Goal: Answer question/provide support: Share knowledge or assist other users

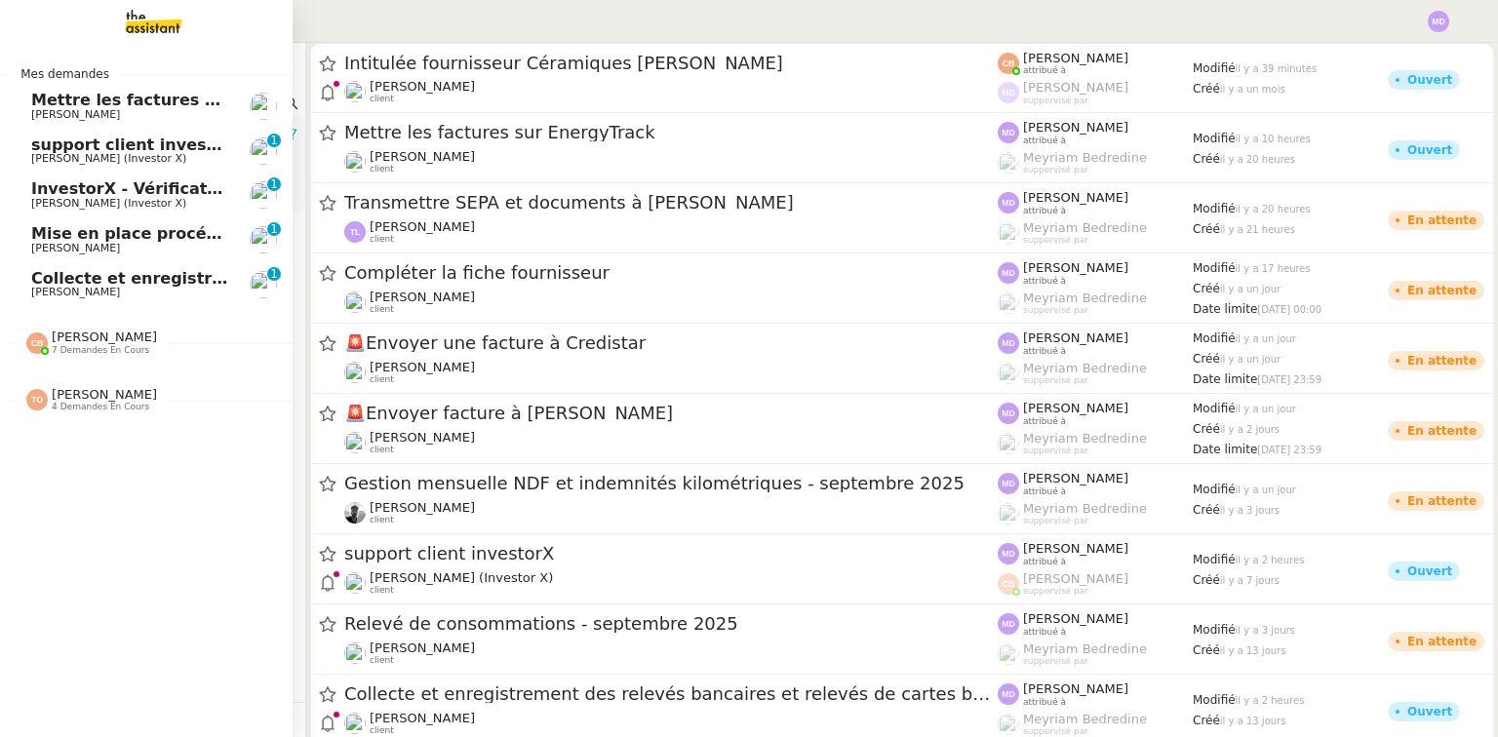
click at [129, 192] on span "InvestorX - Vérification des KYC" at bounding box center [170, 188] width 279 height 19
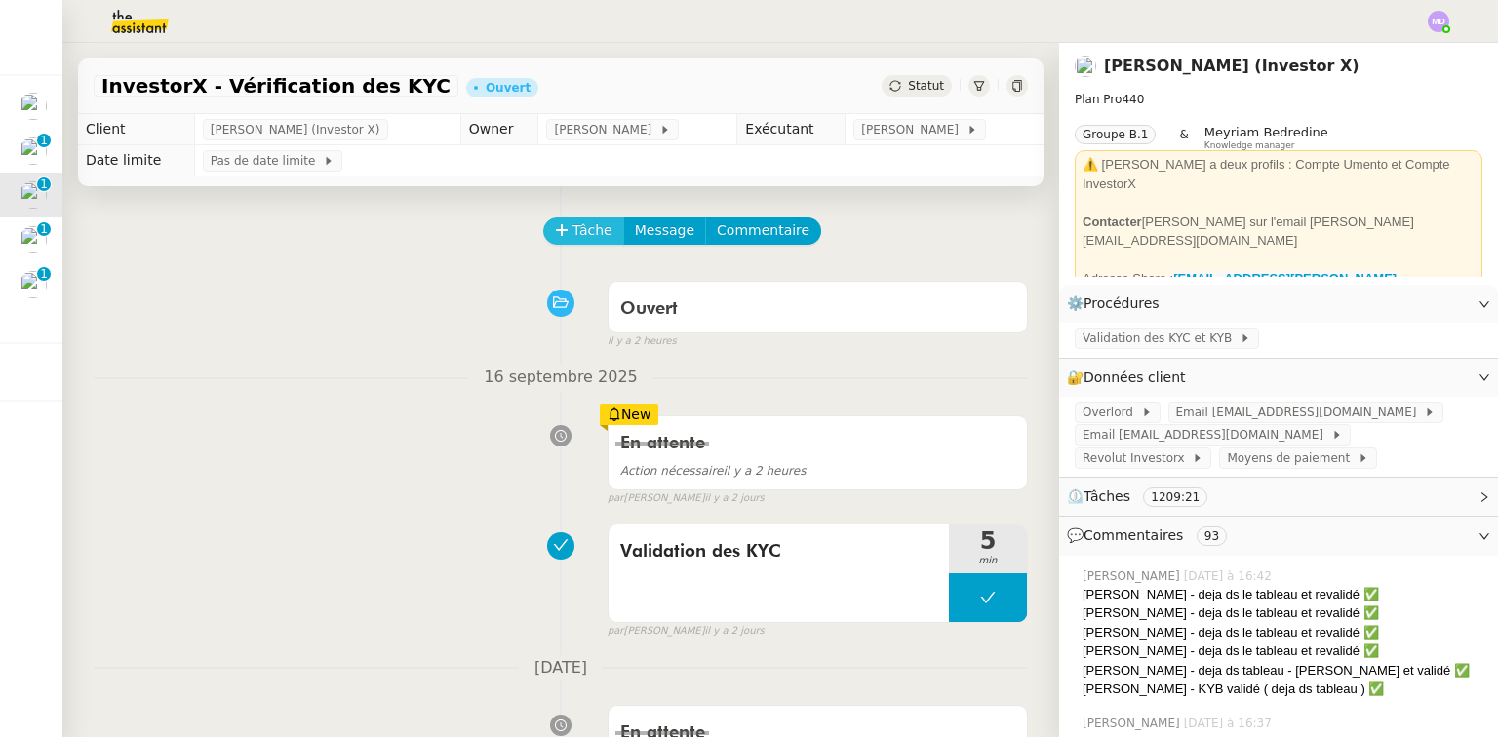
click at [572, 230] on span "Tâche" at bounding box center [592, 230] width 40 height 22
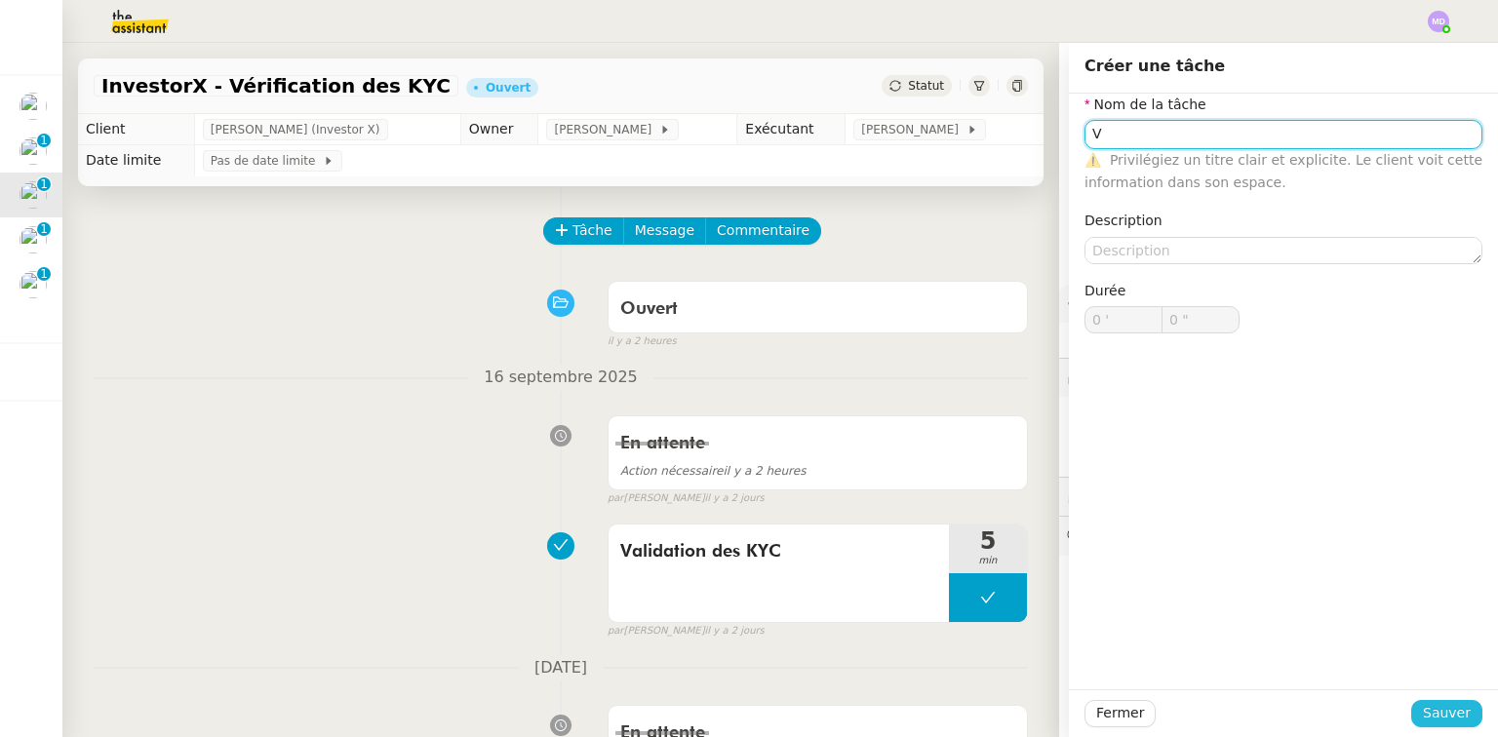
type input "V"
click at [1452, 720] on span "Sauver" at bounding box center [1447, 713] width 48 height 22
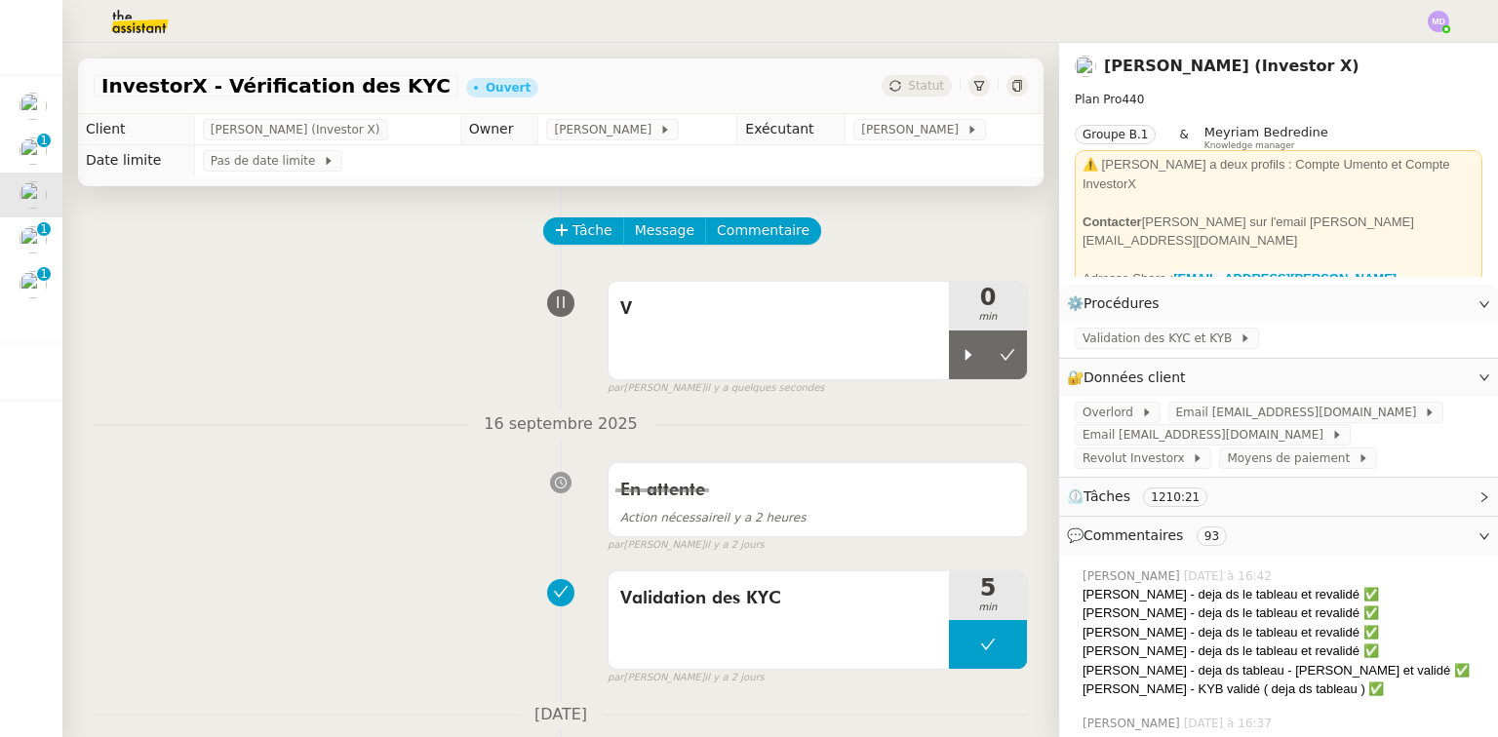
click at [845, 323] on span "V" at bounding box center [778, 309] width 317 height 29
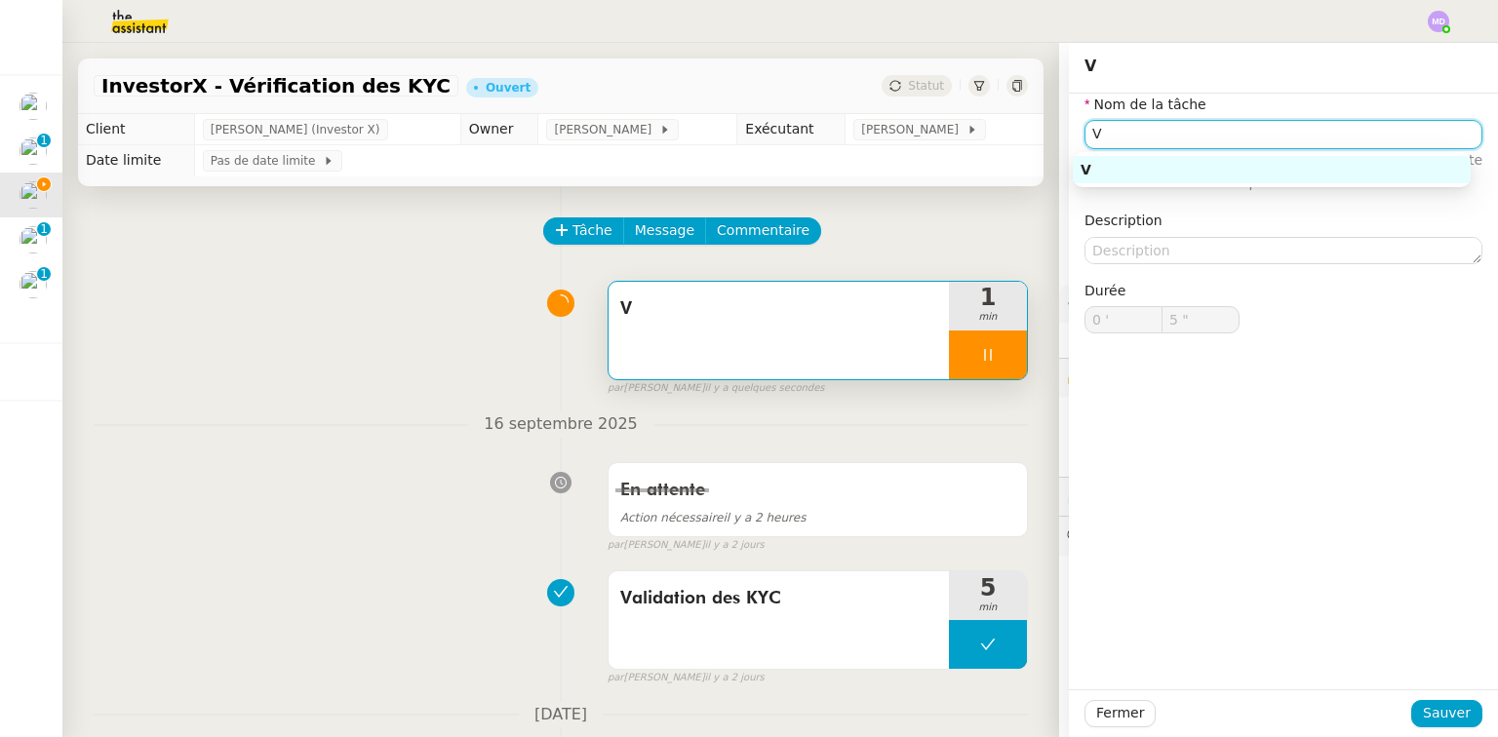
click at [1155, 135] on input "V" at bounding box center [1283, 134] width 398 height 28
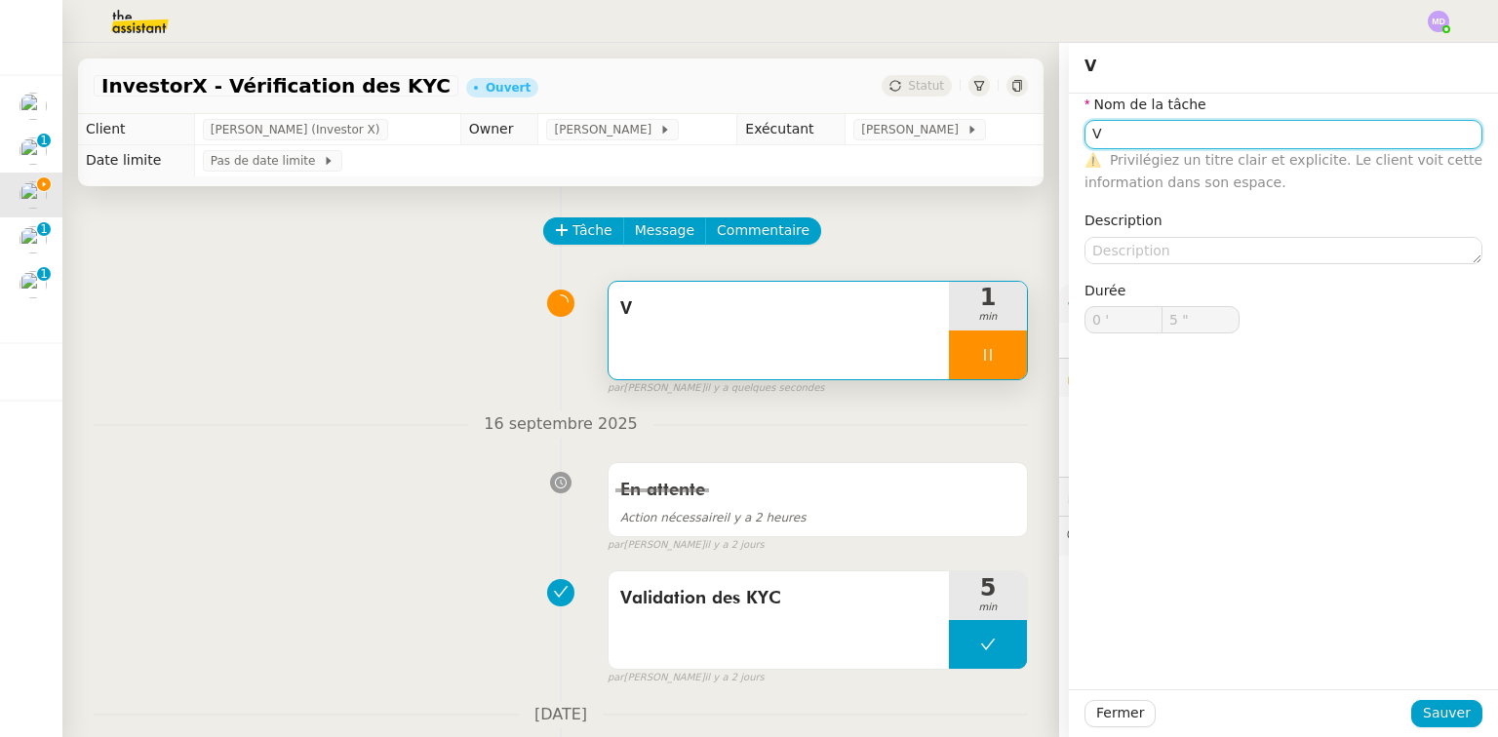
type input "Va"
type input "6 ""
type input "Validation d"
type input "8 ""
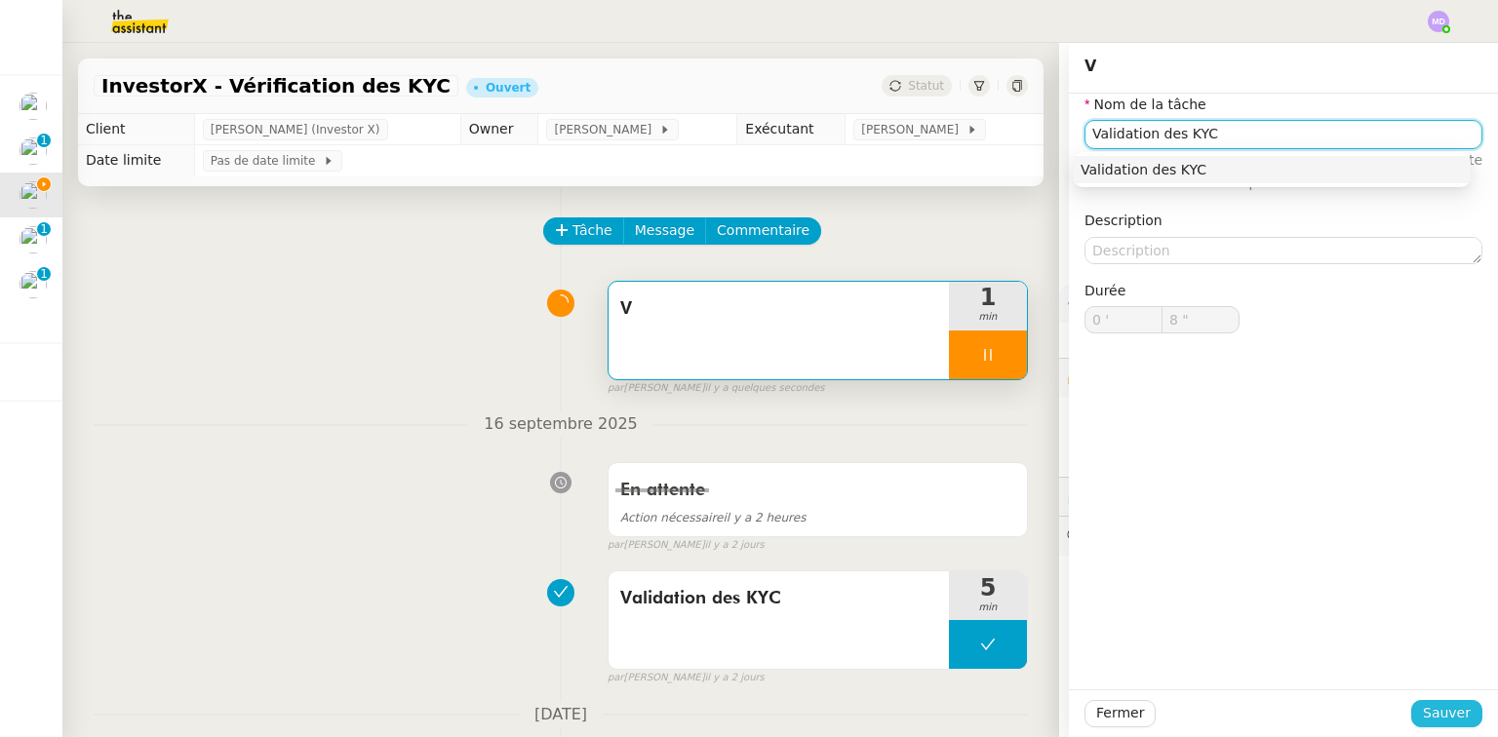
type input "Validation des KYC"
type input "10 ""
click at [1451, 714] on span "Sauver" at bounding box center [1447, 713] width 48 height 22
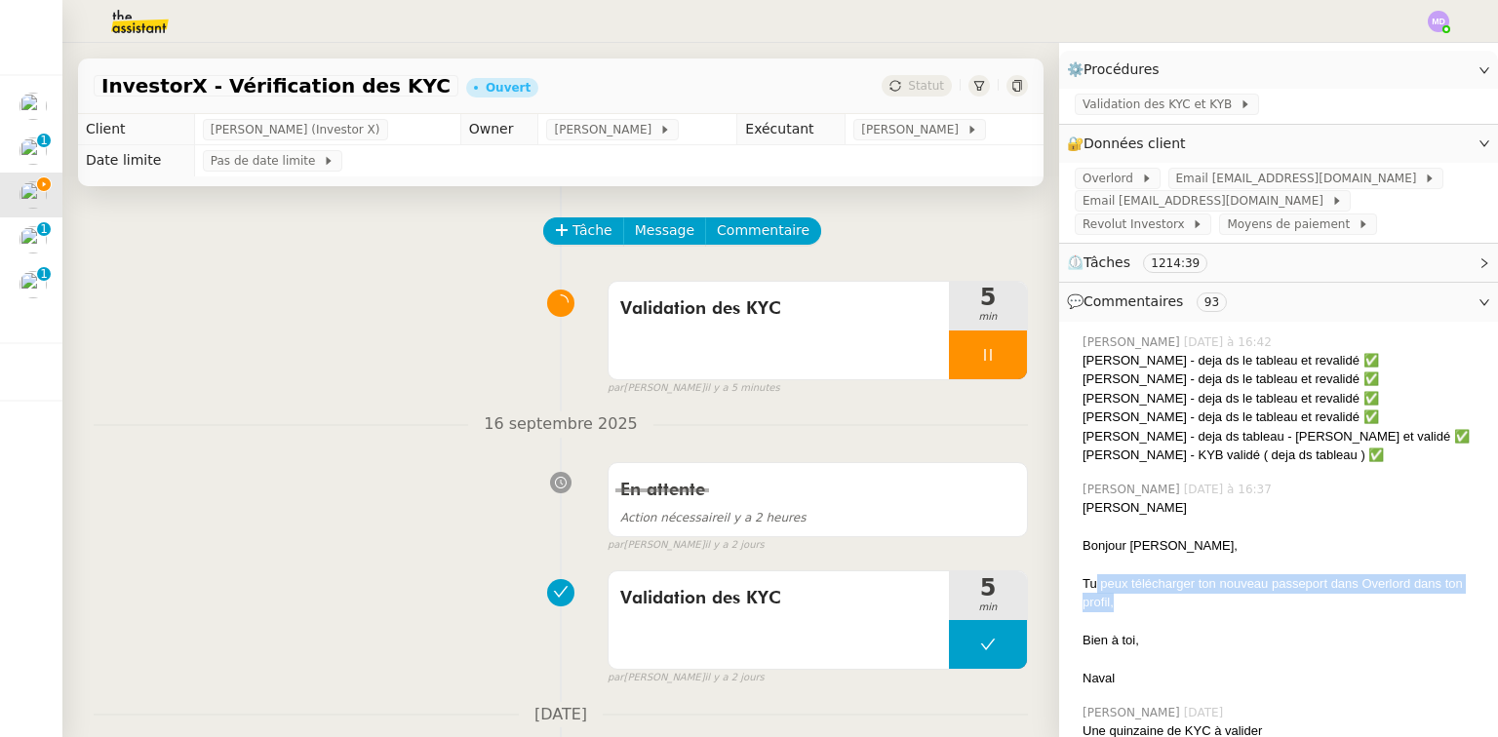
drag, startPoint x: 1376, startPoint y: 598, endPoint x: 1079, endPoint y: 592, distance: 297.5
click at [1083, 592] on div "Tu peux télécharger ton nouveau passeport dans Overlord dans ton profil," at bounding box center [1283, 593] width 400 height 38
drag, startPoint x: 1070, startPoint y: 596, endPoint x: 1170, endPoint y: 605, distance: 100.8
click at [1170, 605] on div "Tu peux télécharger ton nouveau passeport dans Overlord dans ton profil," at bounding box center [1283, 593] width 400 height 38
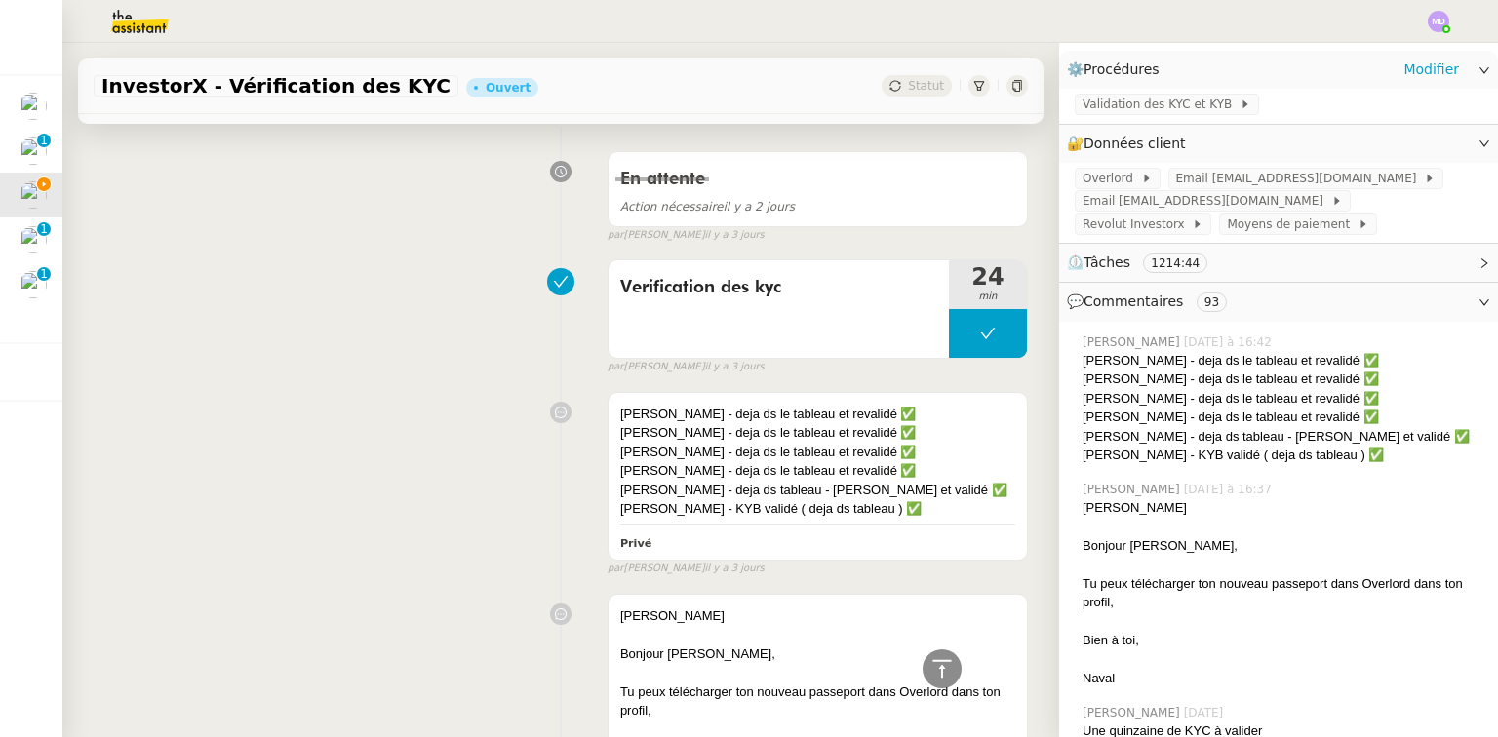
click at [1059, 118] on div "Validation des KYC et KYB" at bounding box center [1278, 106] width 439 height 34
click at [1059, 58] on div "⚙️ Procédures Modifier" at bounding box center [1278, 70] width 439 height 38
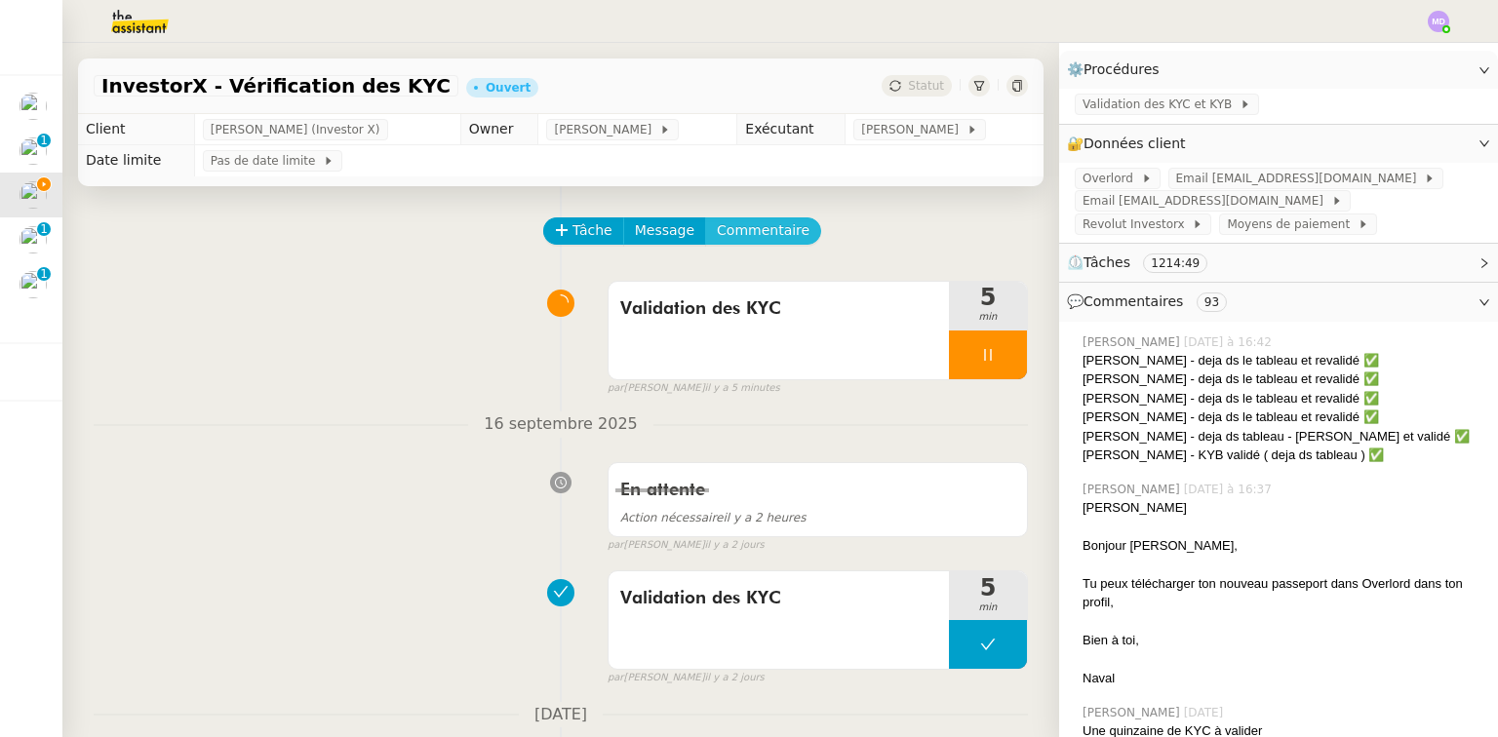
click at [737, 241] on span "Commentaire" at bounding box center [763, 230] width 93 height 22
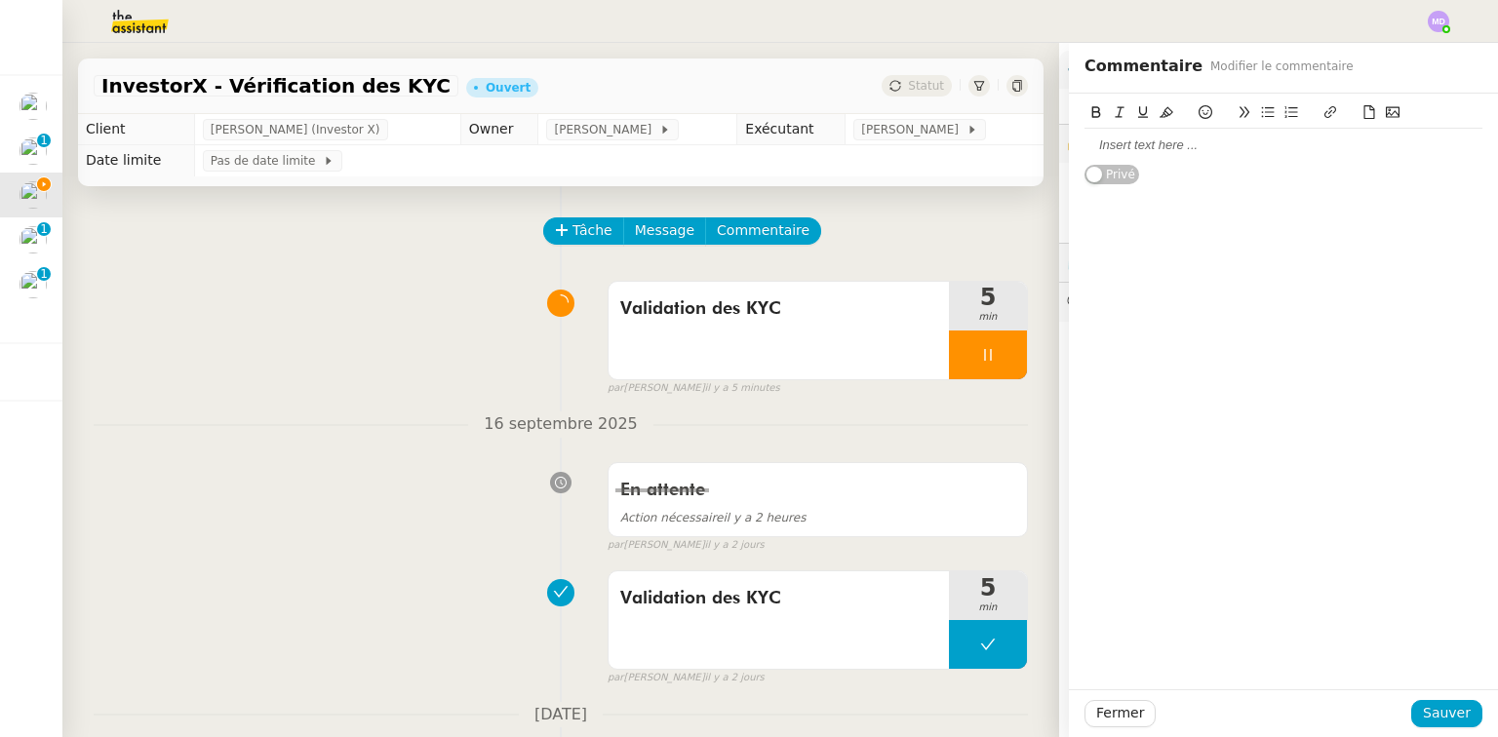
click at [1194, 144] on div at bounding box center [1283, 146] width 398 height 18
click at [1441, 701] on button "Sauver" at bounding box center [1446, 713] width 71 height 27
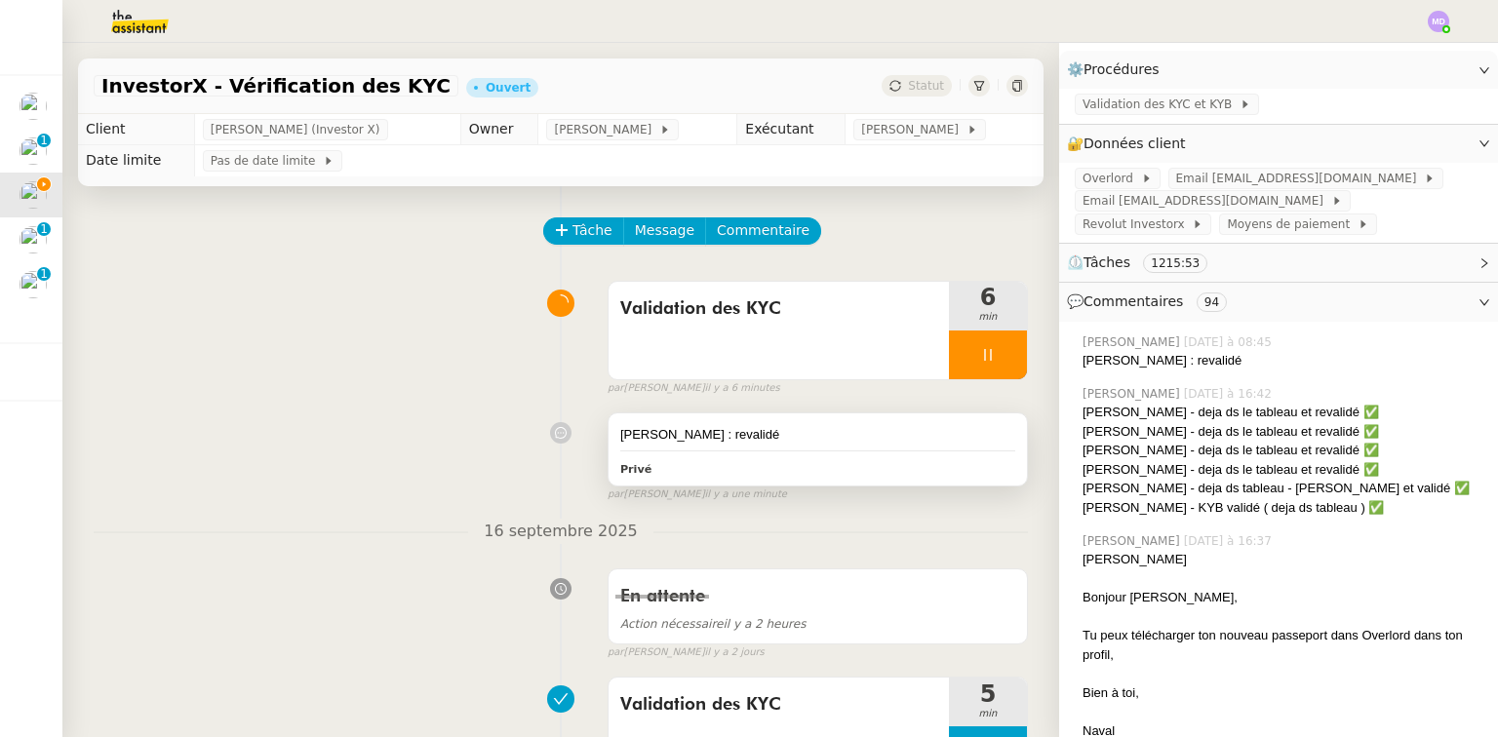
click at [791, 440] on div "[PERSON_NAME] : revalidé" at bounding box center [817, 435] width 395 height 20
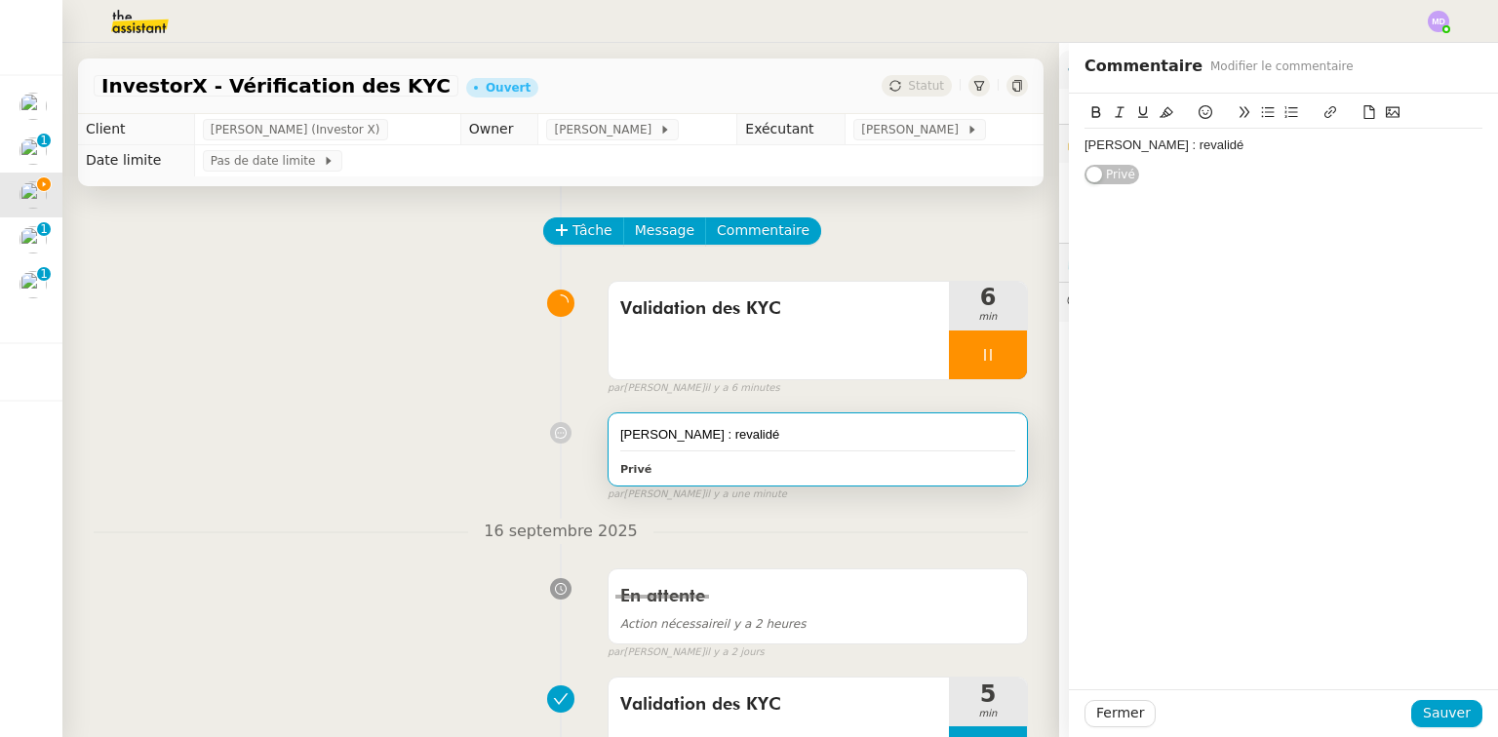
click at [1287, 144] on div "[PERSON_NAME] : revalidé" at bounding box center [1283, 146] width 398 height 18
click at [1424, 715] on span "Sauver" at bounding box center [1447, 713] width 48 height 22
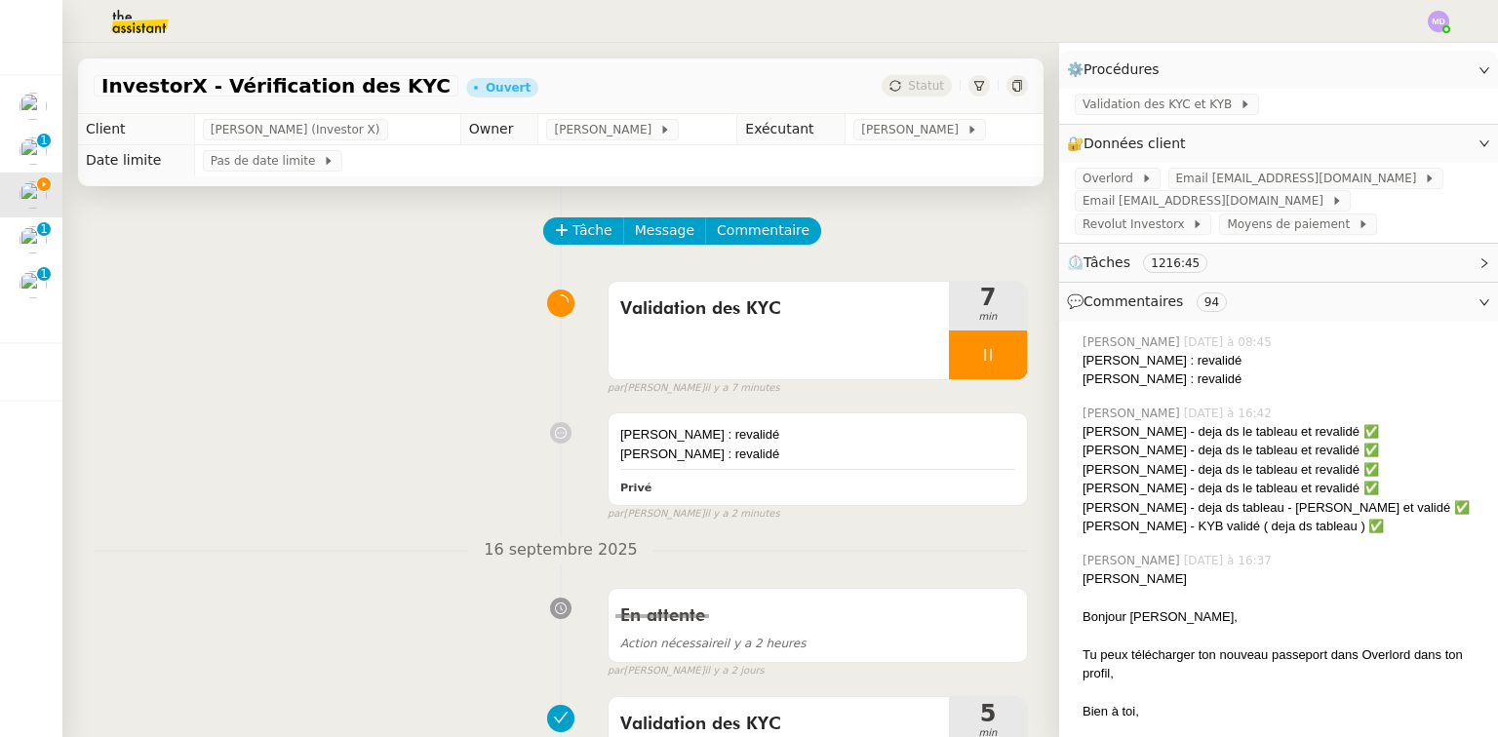
click at [306, 454] on div "[PERSON_NAME] : revalidé [PERSON_NAME] : revalidé Privé false par [PERSON_NAME]…" at bounding box center [561, 463] width 934 height 118
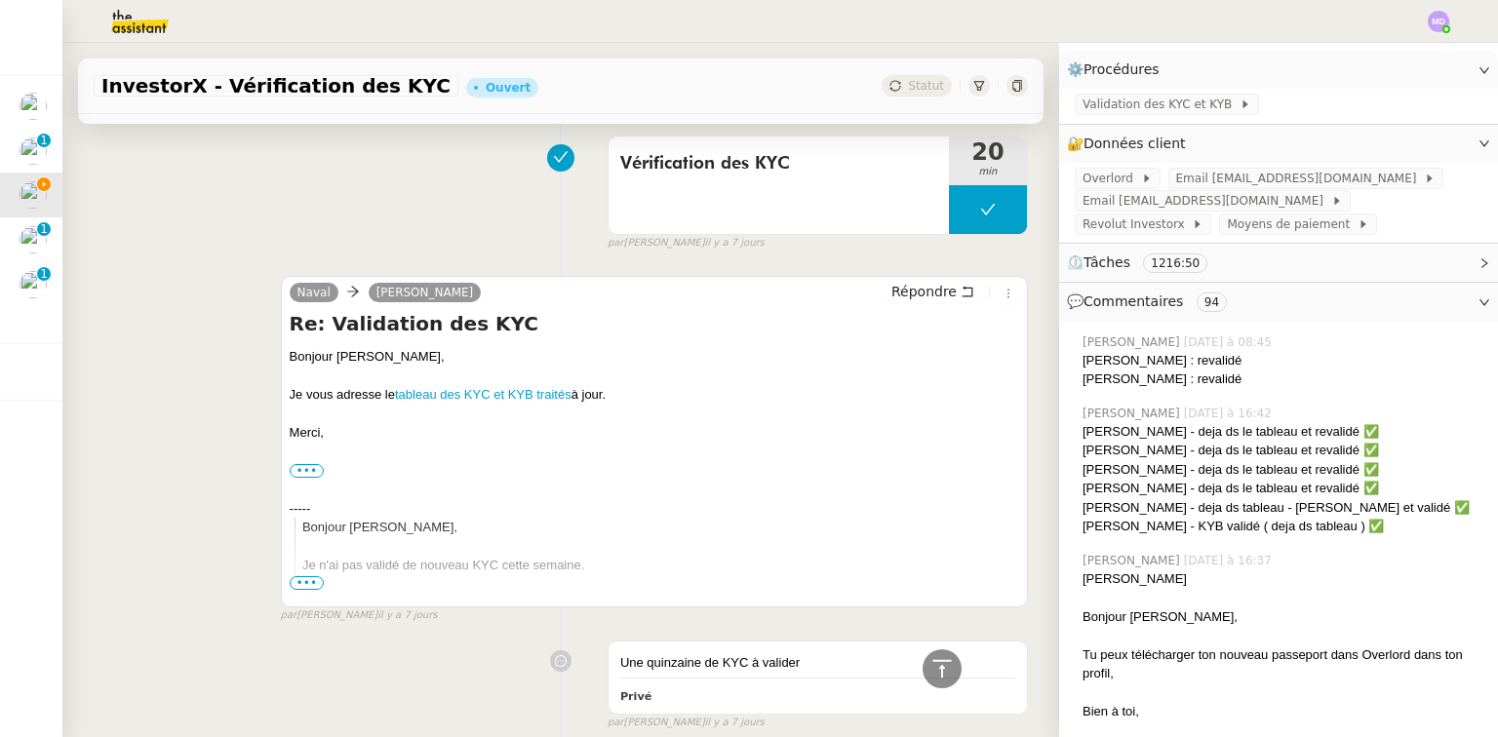
scroll to position [1794, 0]
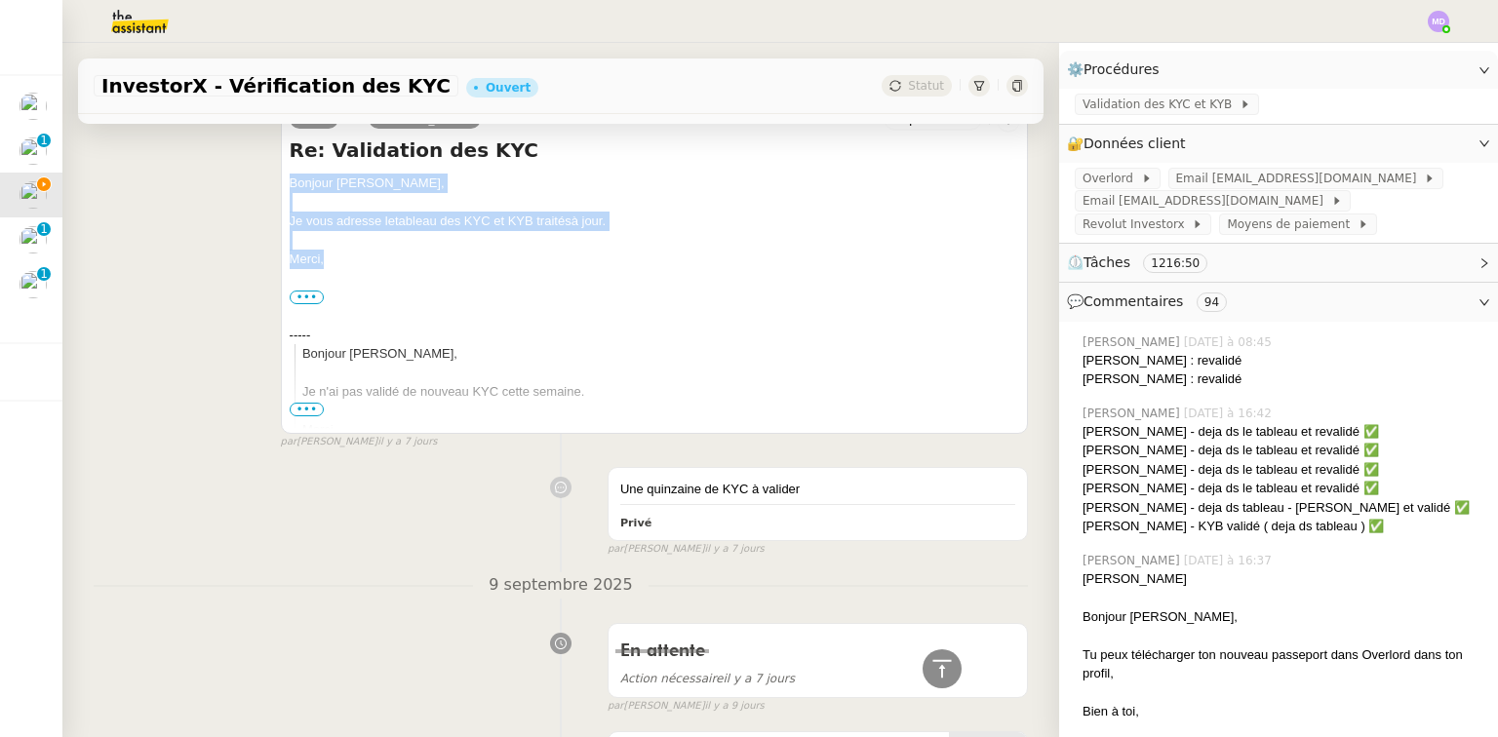
drag, startPoint x: 359, startPoint y: 265, endPoint x: 284, endPoint y: 188, distance: 107.6
click at [284, 188] on div "Naval [PERSON_NAME] Répondre Re: Validation des KYC Bonjour [PERSON_NAME], Je v…" at bounding box center [654, 268] width 747 height 332
copy div "Bonjour [PERSON_NAME], Je vous adresse le tableau des KYC et KYB traités à jour…"
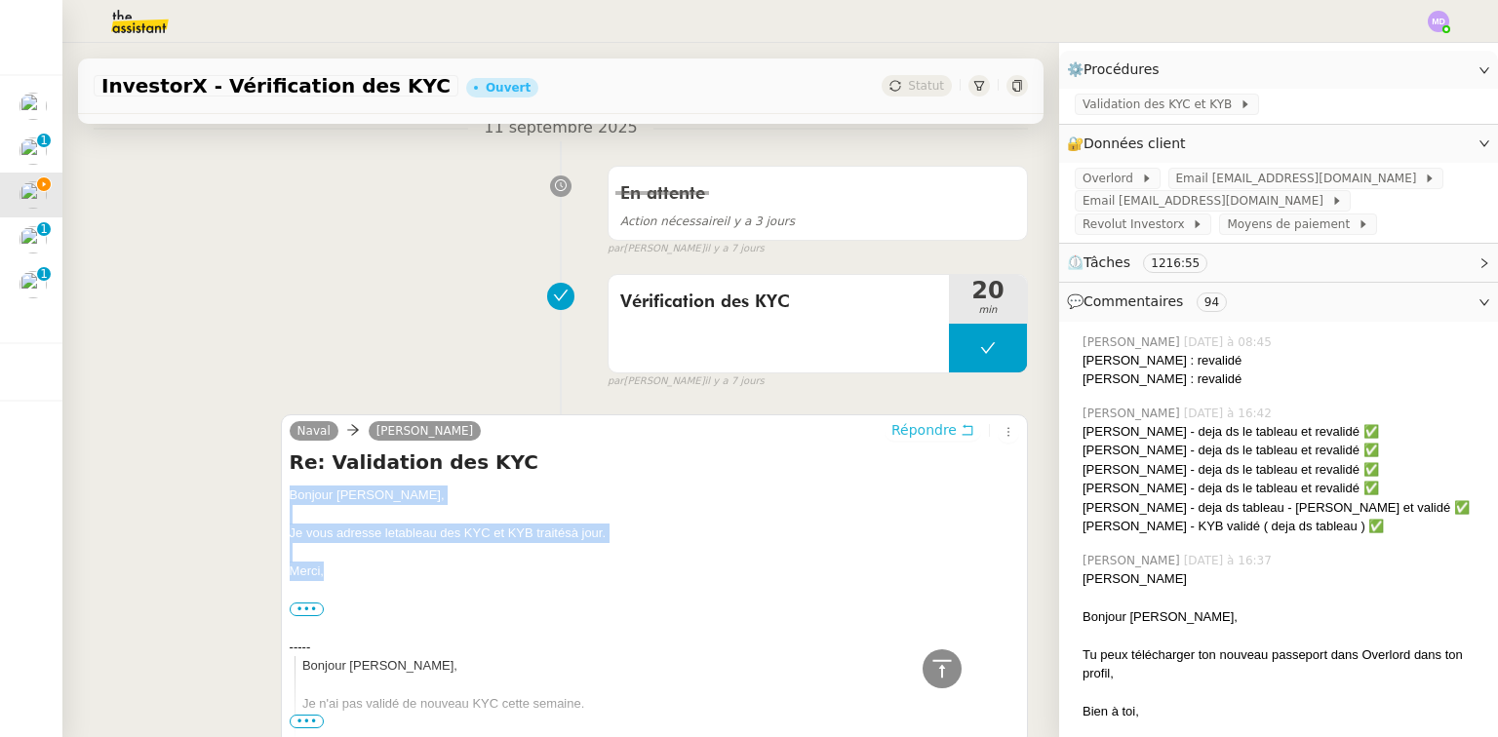
click at [891, 420] on span "Répondre" at bounding box center [923, 430] width 65 height 20
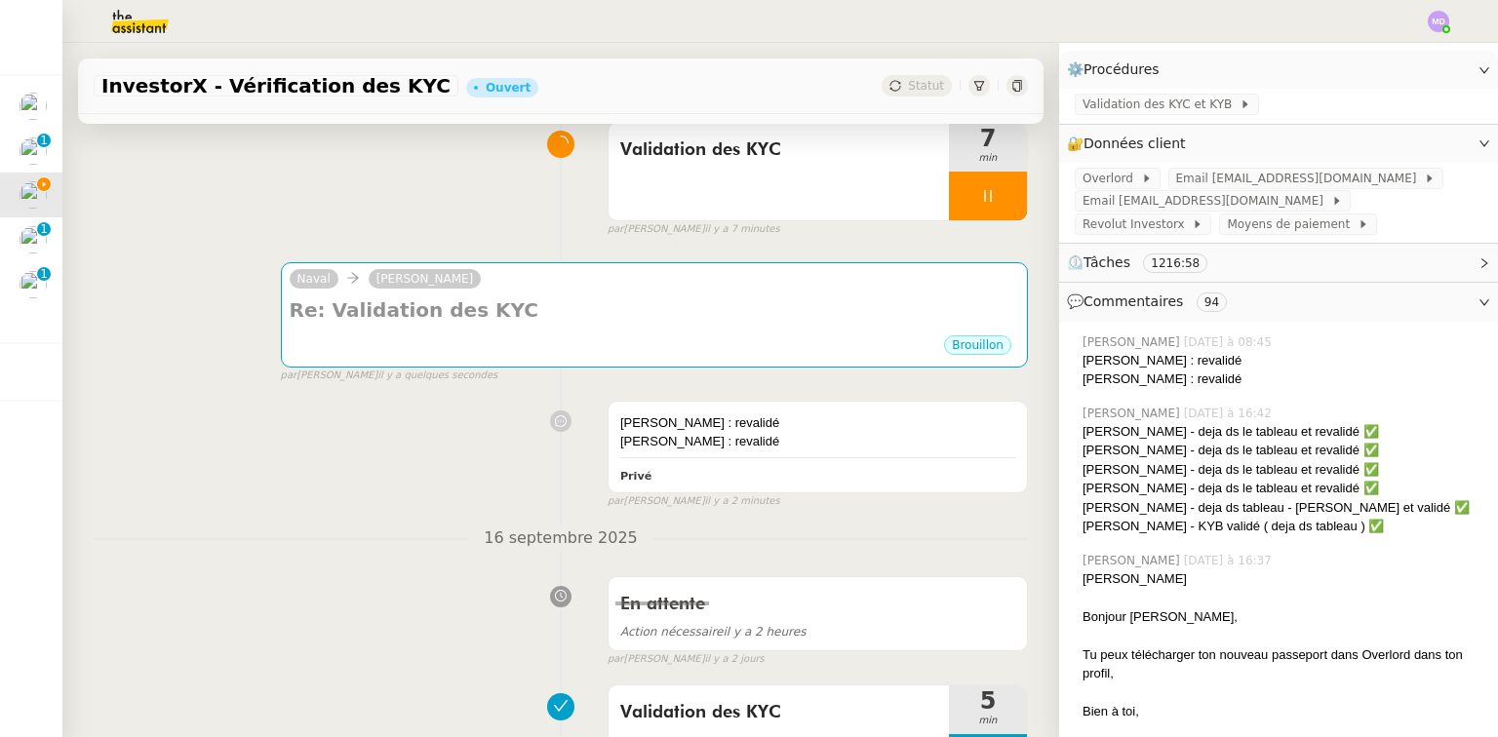
scroll to position [0, 0]
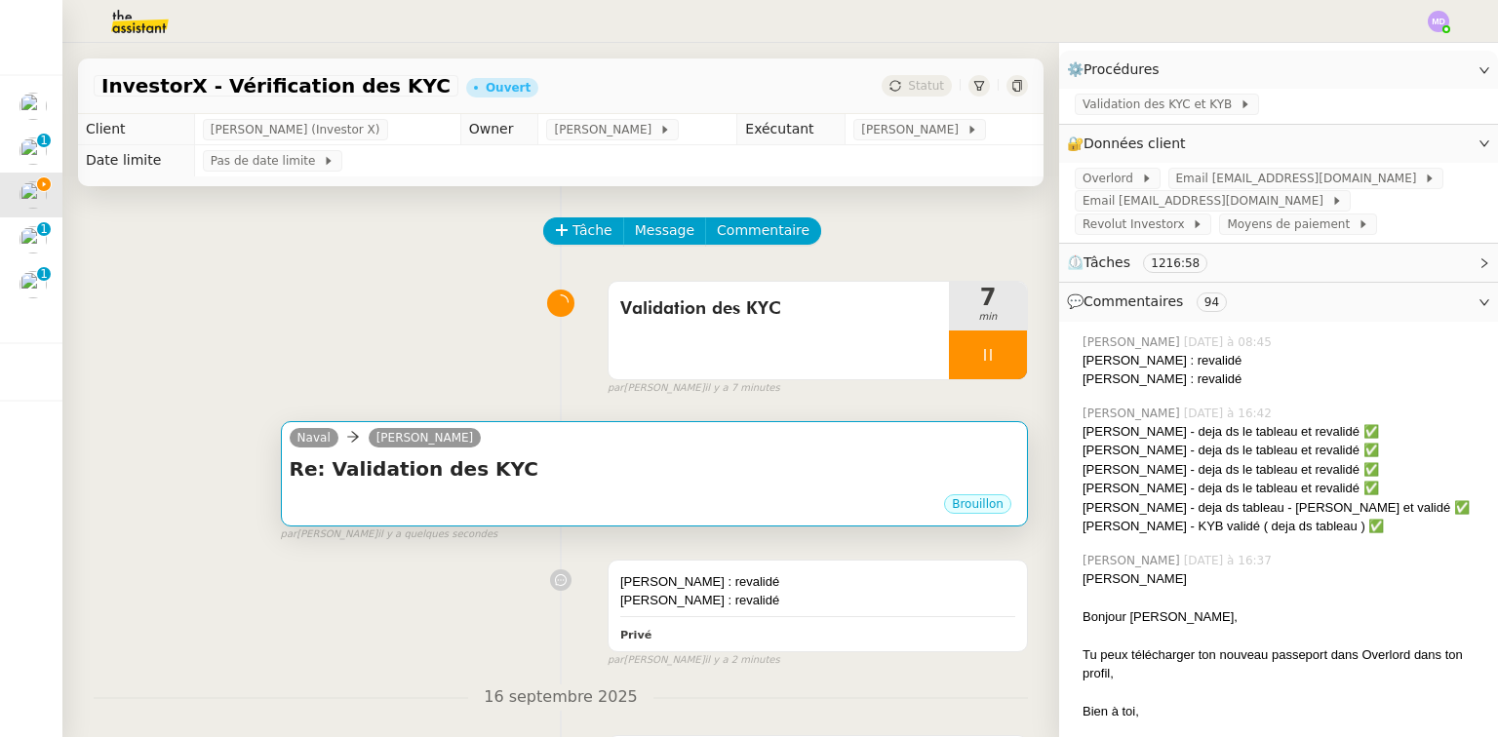
click at [554, 430] on div "Naval [PERSON_NAME]" at bounding box center [654, 440] width 729 height 29
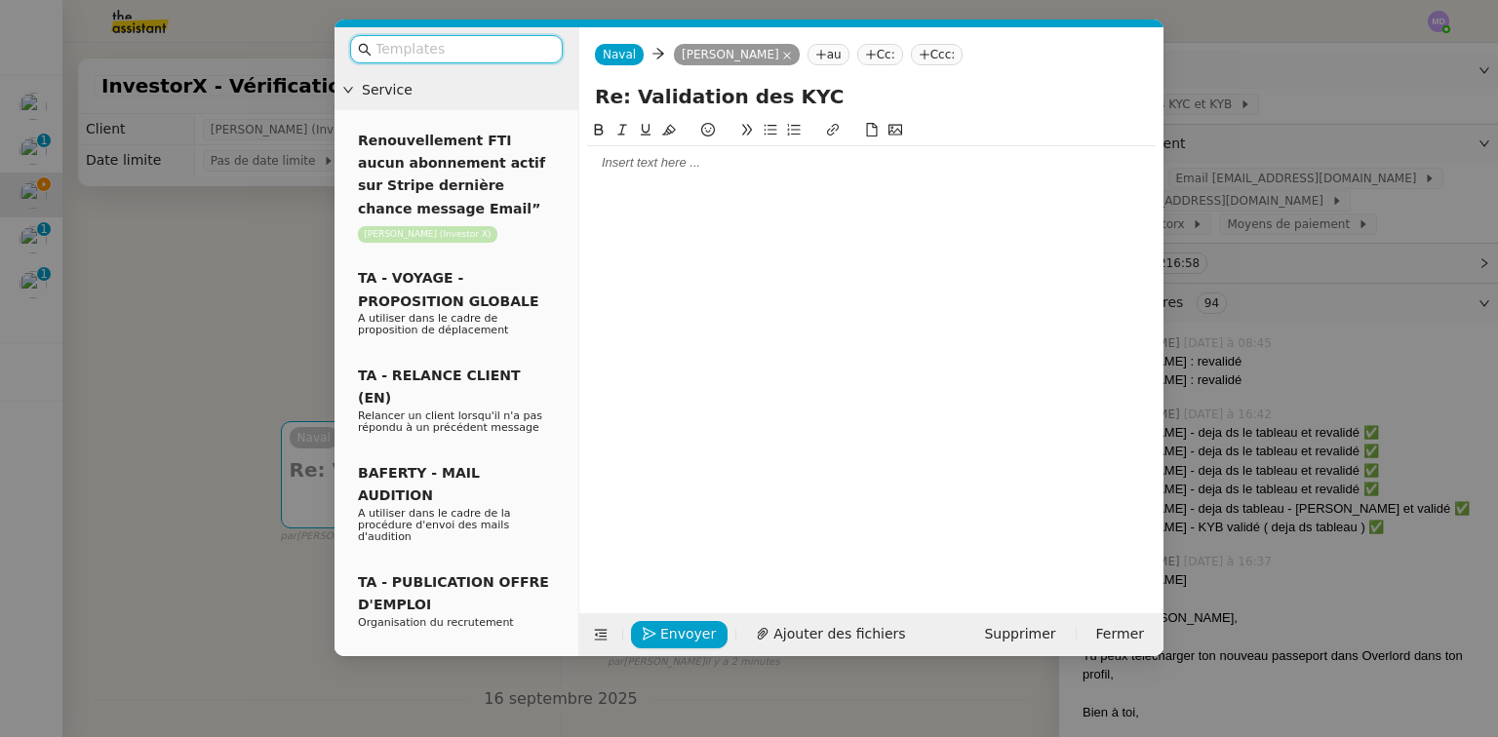
click at [605, 174] on div at bounding box center [871, 162] width 569 height 33
paste div
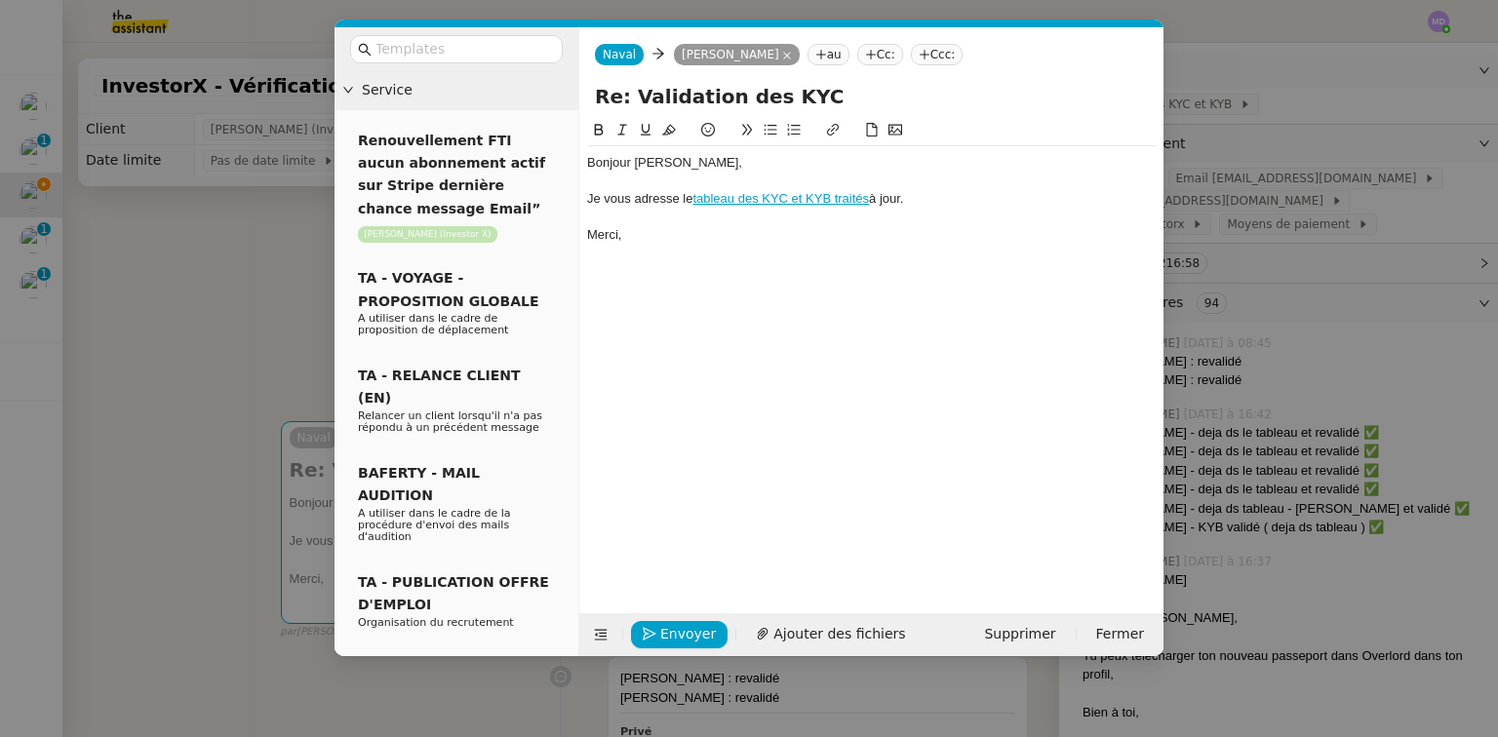
click at [156, 320] on nz-modal-container "Service Renouvellement FTI aucun abonnement actif sur Stripe dernière chance me…" at bounding box center [749, 368] width 1498 height 737
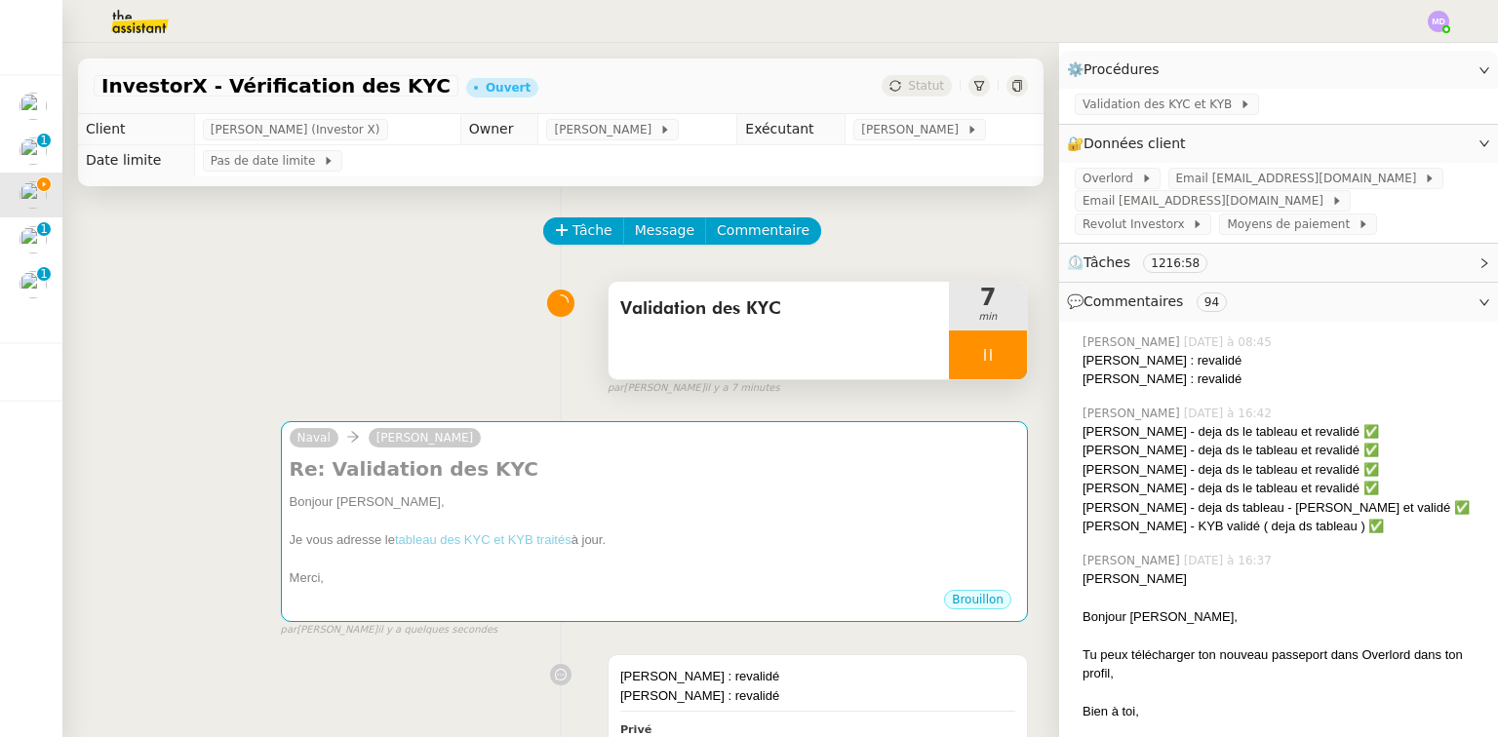
click at [984, 367] on div at bounding box center [988, 355] width 78 height 49
click at [1000, 363] on icon at bounding box center [1008, 355] width 16 height 16
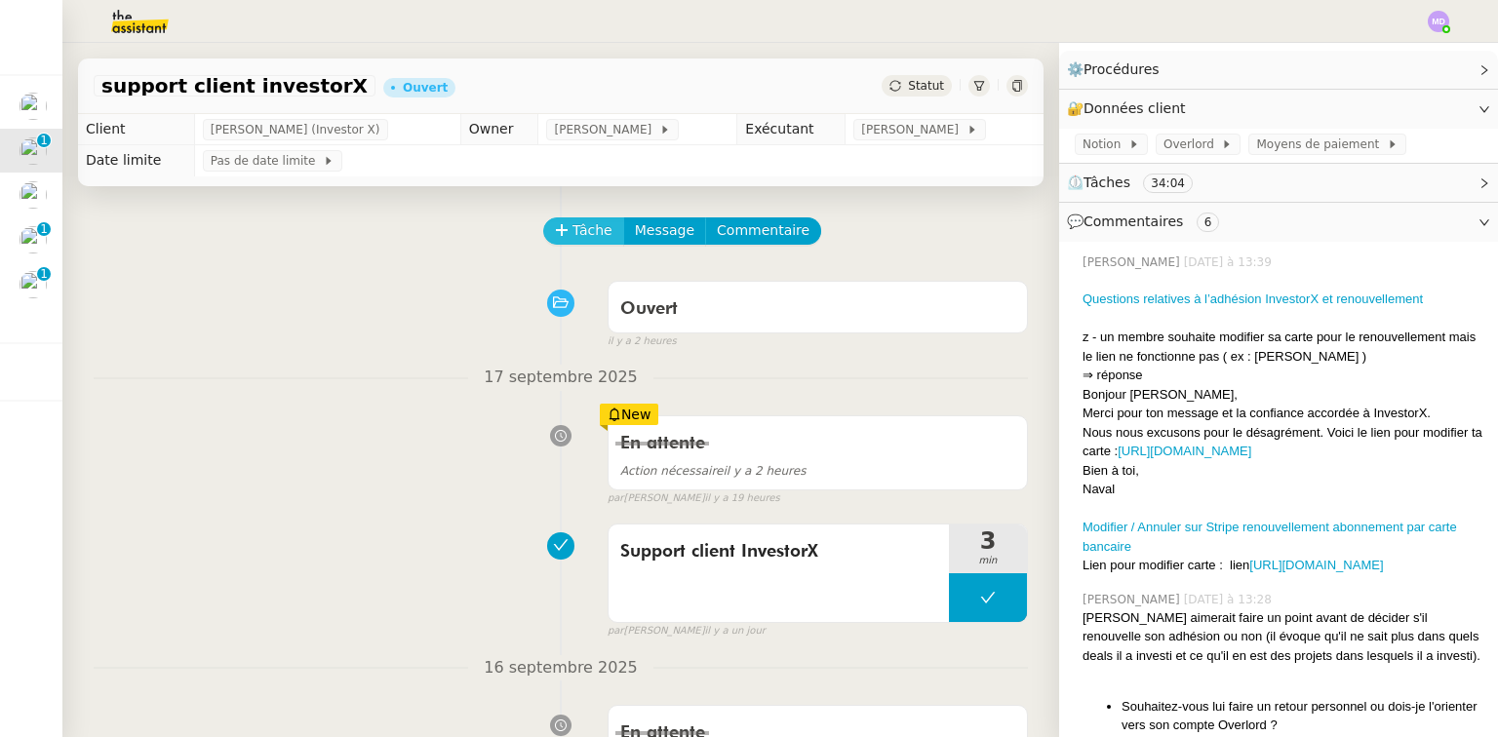
click at [555, 227] on icon at bounding box center [562, 230] width 14 height 14
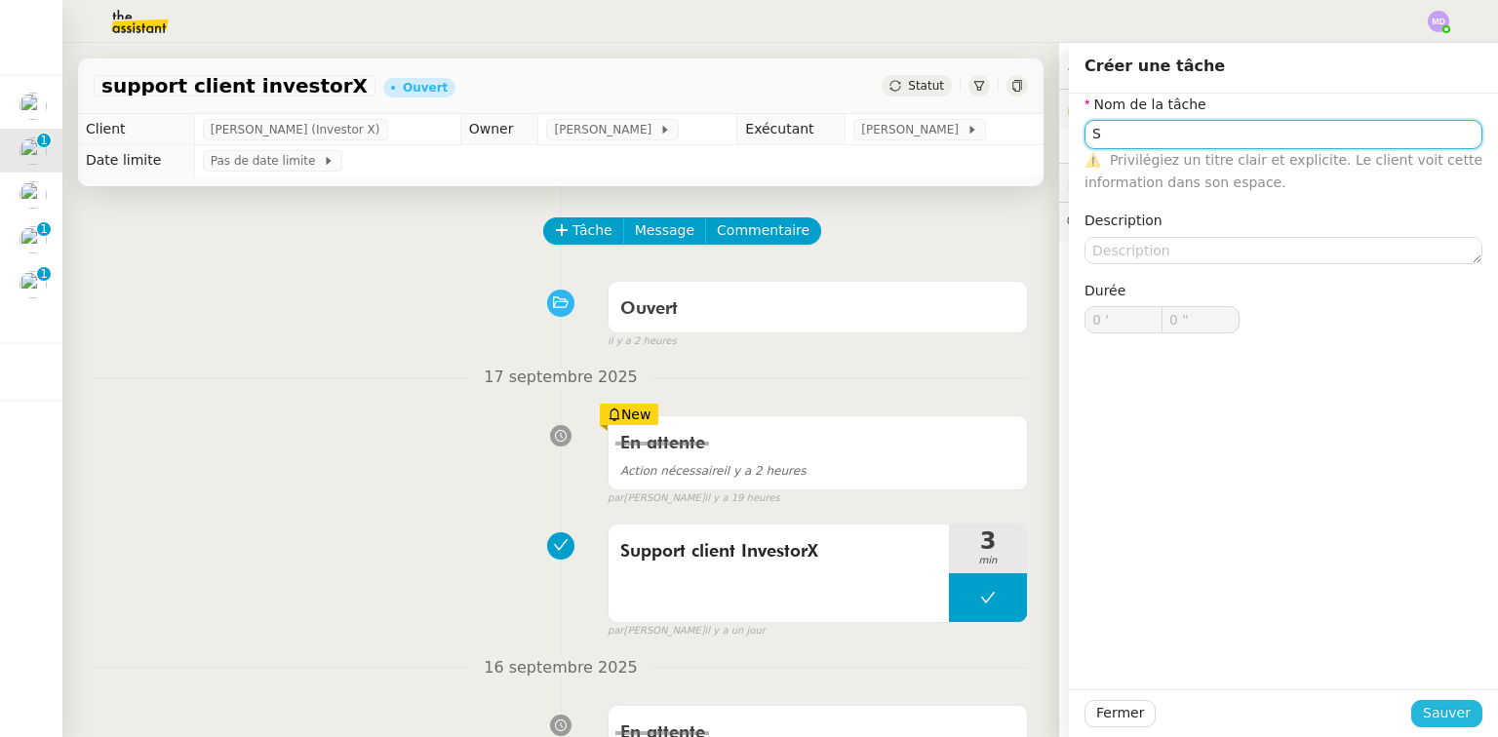
type input "S"
click at [1437, 706] on span "Sauver" at bounding box center [1447, 713] width 48 height 22
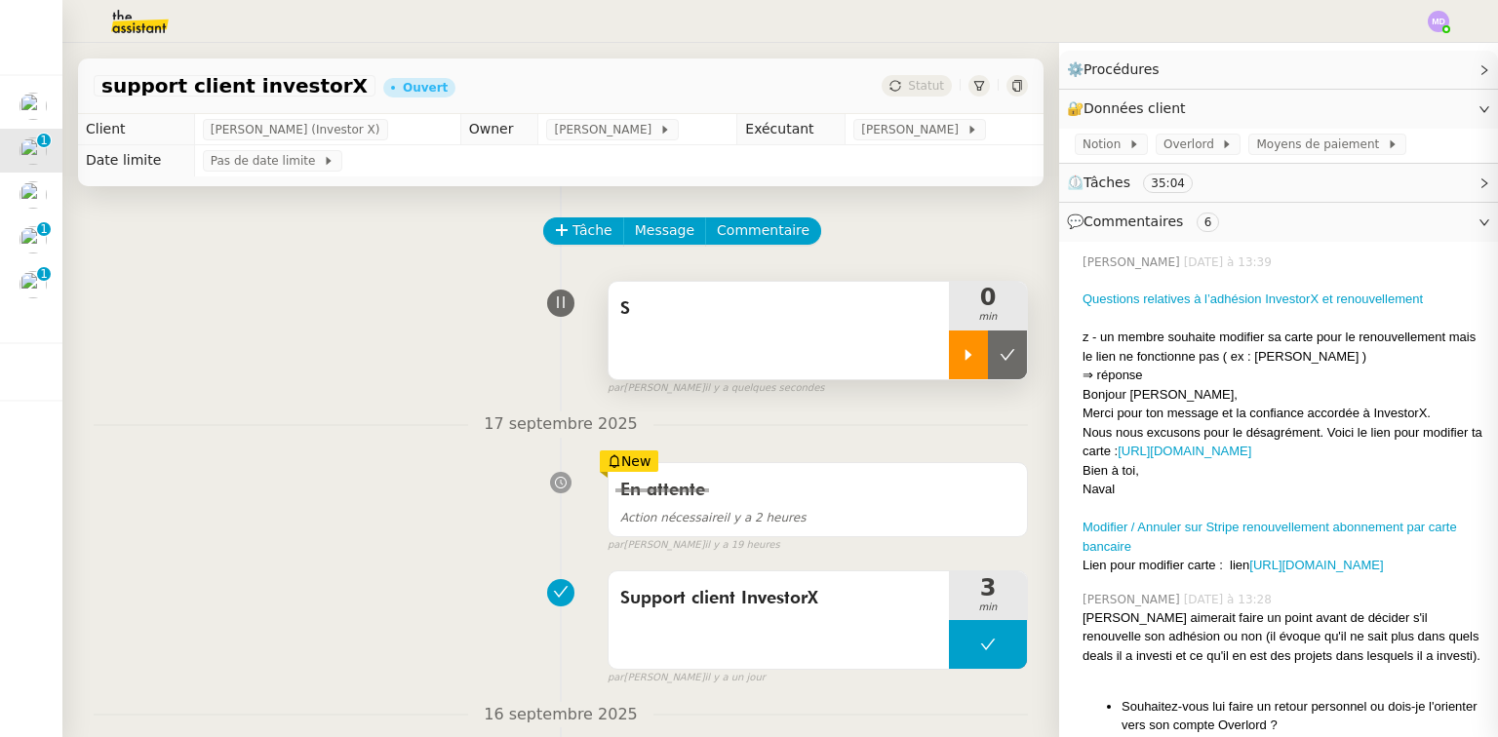
click at [961, 359] on icon at bounding box center [969, 355] width 16 height 16
click at [861, 598] on span "Support client InvestorX" at bounding box center [778, 598] width 317 height 29
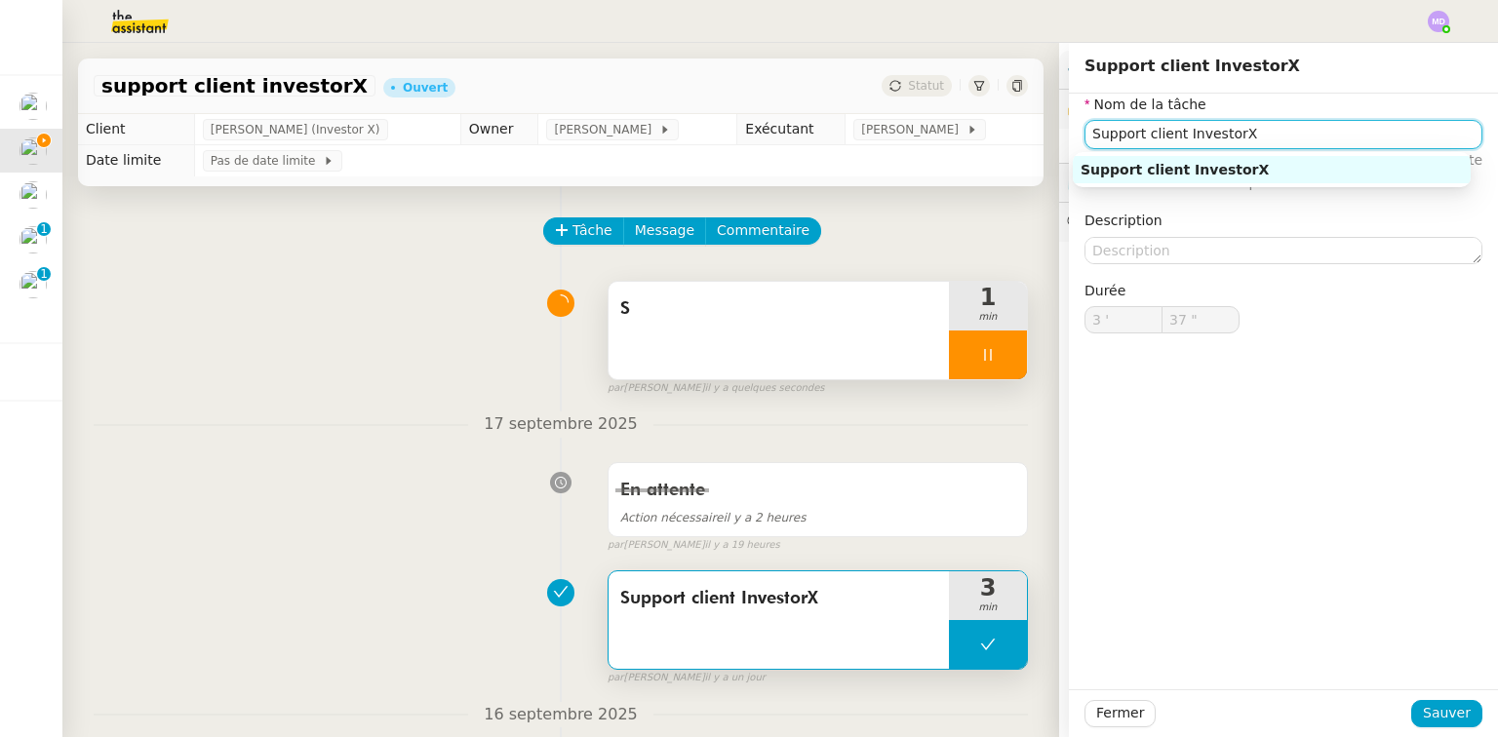
drag, startPoint x: 1256, startPoint y: 137, endPoint x: 991, endPoint y: 136, distance: 265.3
click at [991, 136] on app-ticket "support client investorX Ouvert Statut Client [PERSON_NAME] (Investor X) Owner …" at bounding box center [780, 390] width 1436 height 694
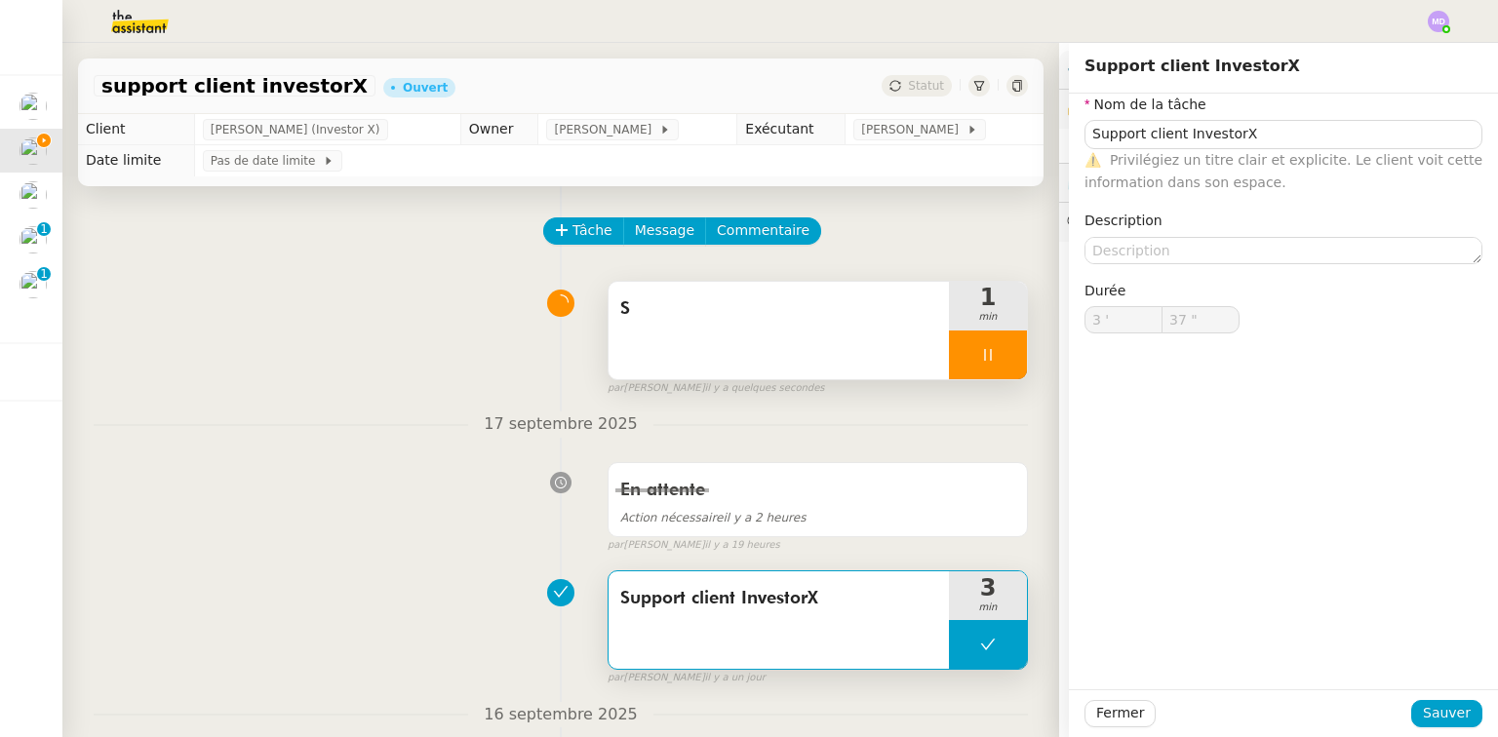
click at [859, 307] on span "S" at bounding box center [778, 309] width 317 height 29
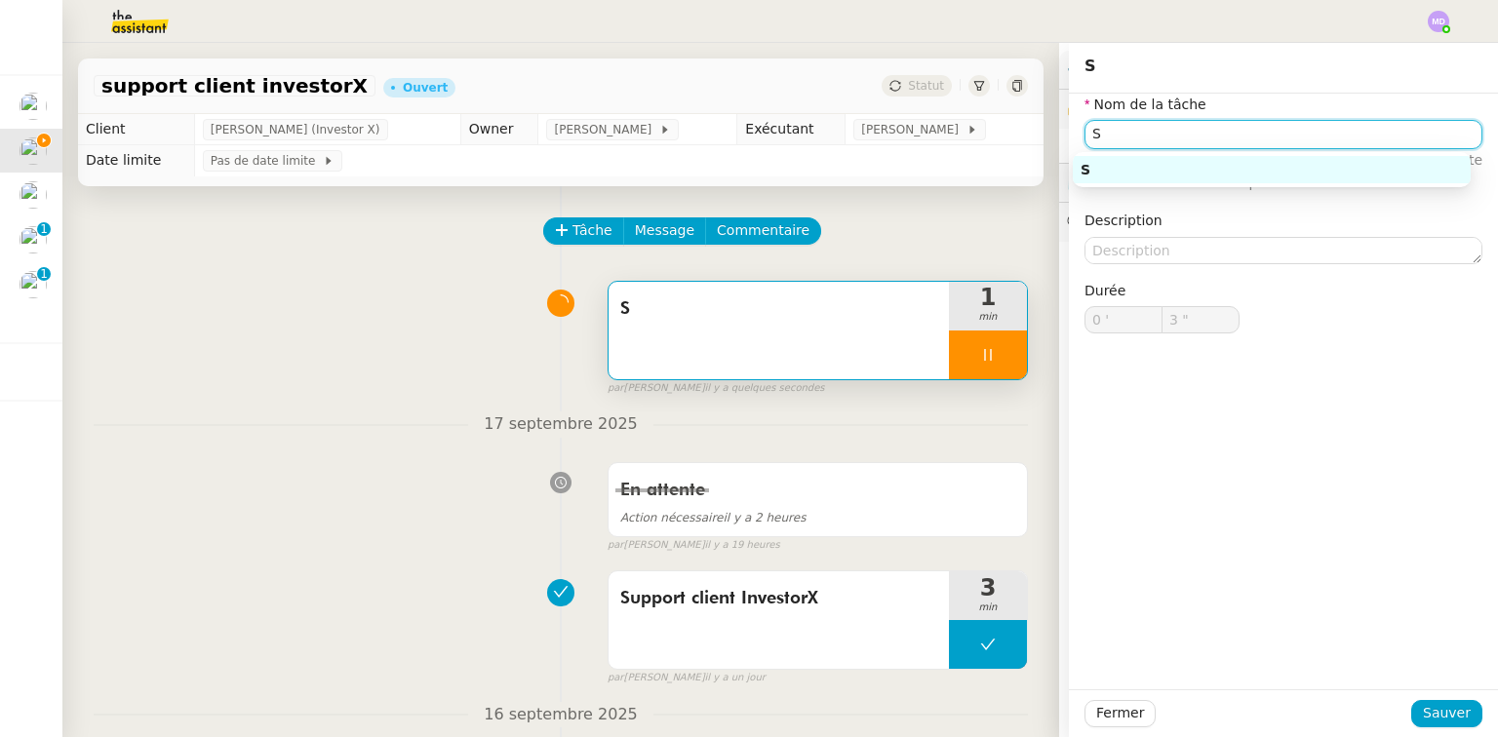
drag, startPoint x: 1125, startPoint y: 140, endPoint x: 1034, endPoint y: 140, distance: 91.7
click at [1034, 140] on app-ticket "support client investorX Ouvert Statut Client [PERSON_NAME] (Investor X) Owner …" at bounding box center [780, 390] width 1436 height 694
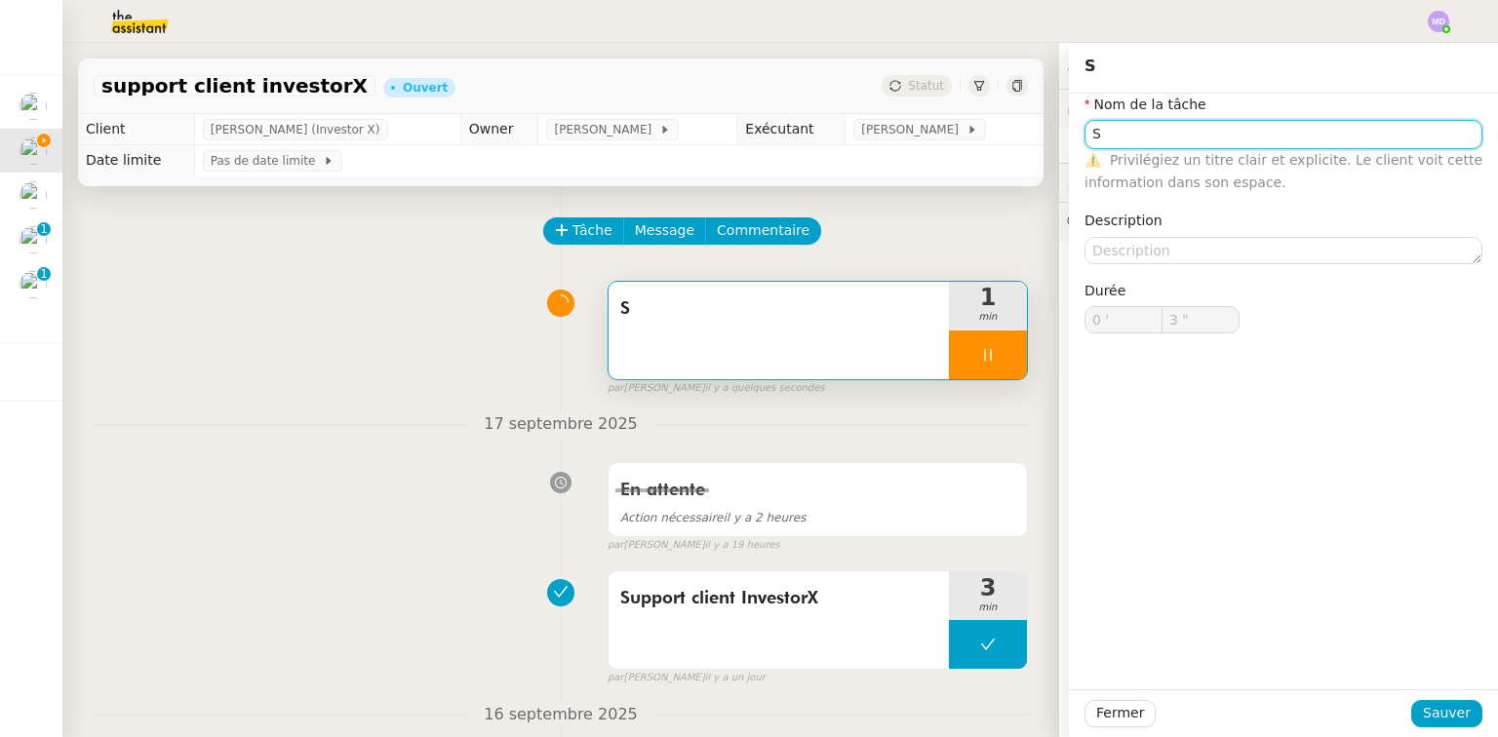
paste input "upport client InvestorX"
type input "Support client InvestorX"
type input "4 ""
type input "Support client InvestorX"
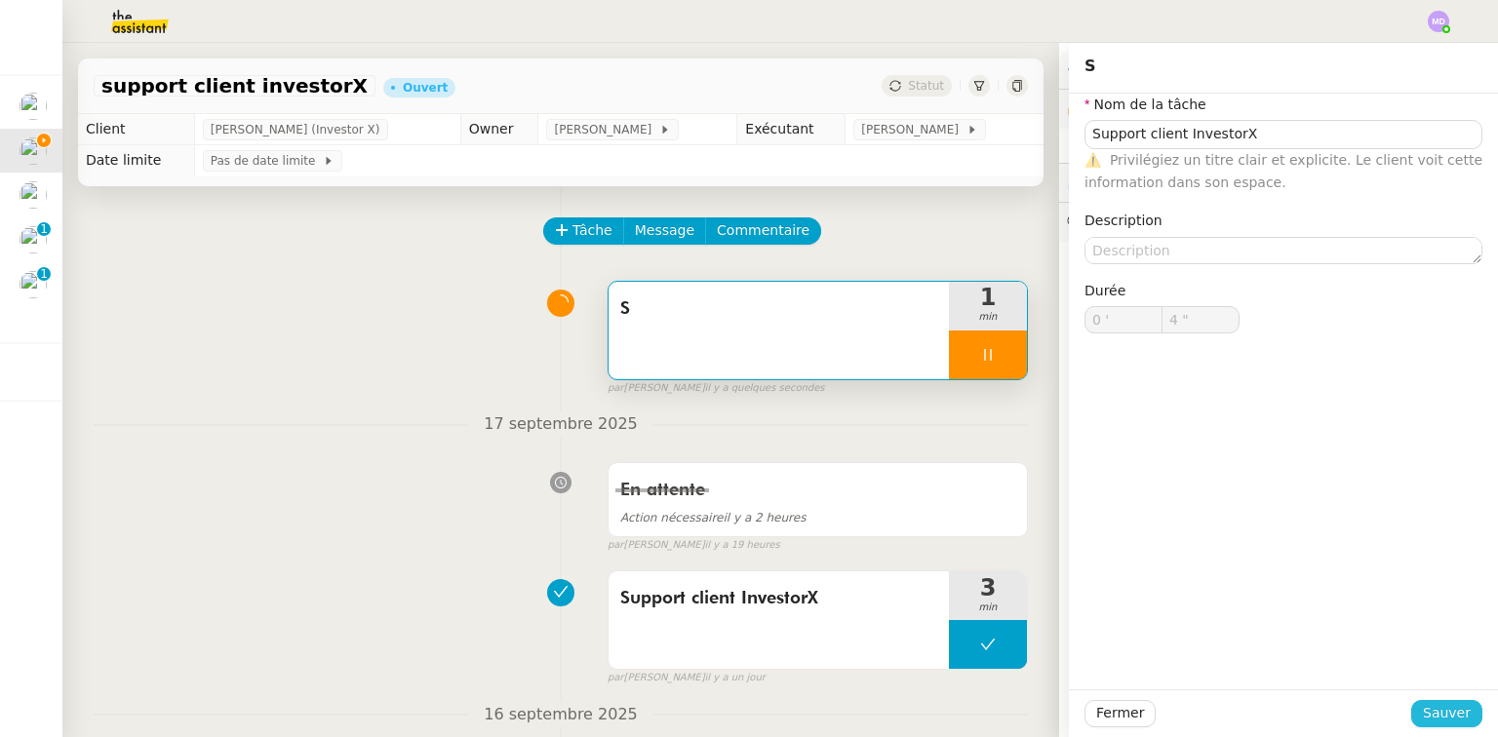
click at [1442, 717] on span "Sauver" at bounding box center [1447, 713] width 48 height 22
type input "5 ""
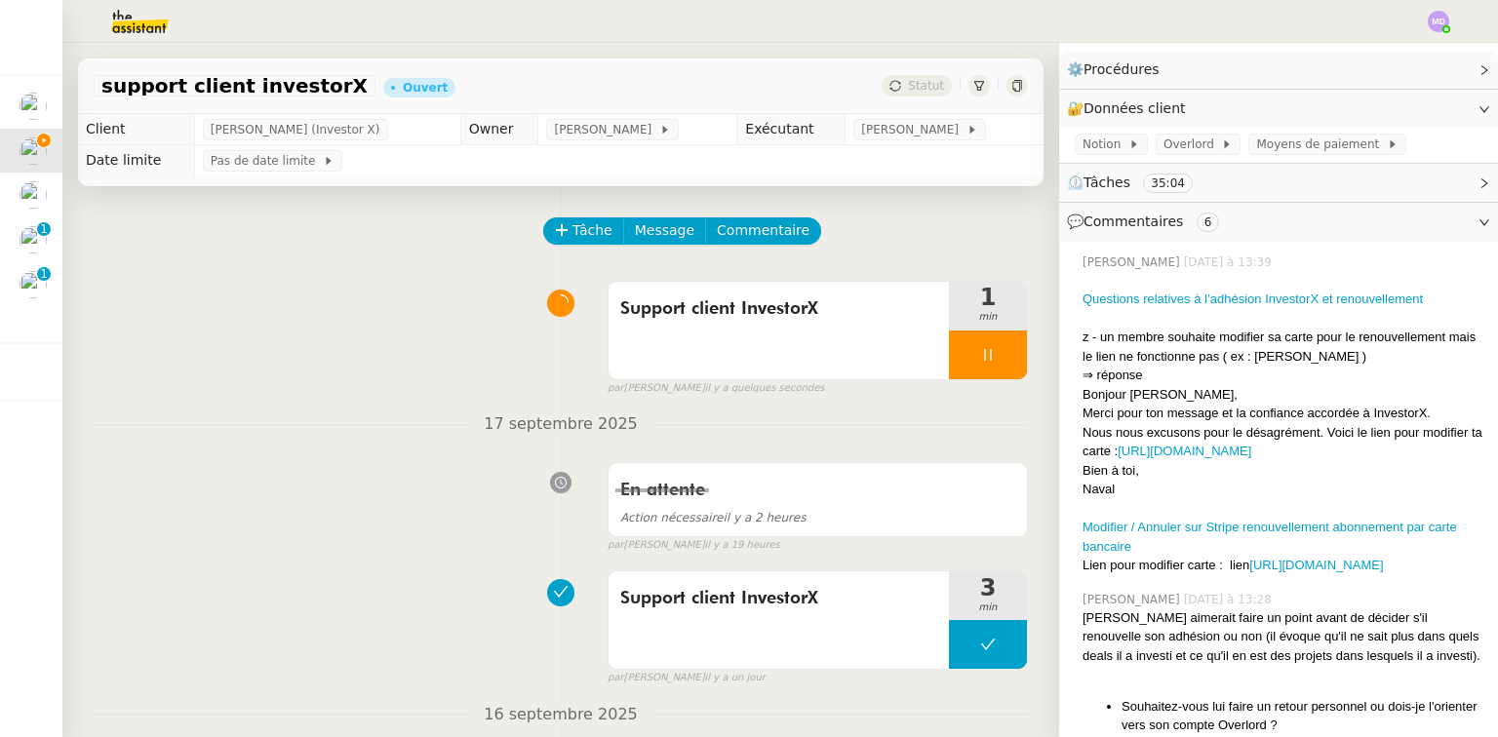
click at [986, 355] on div at bounding box center [988, 355] width 78 height 49
click at [1000, 355] on icon at bounding box center [1008, 355] width 16 height 16
